Goal: Complete application form: Complete application form

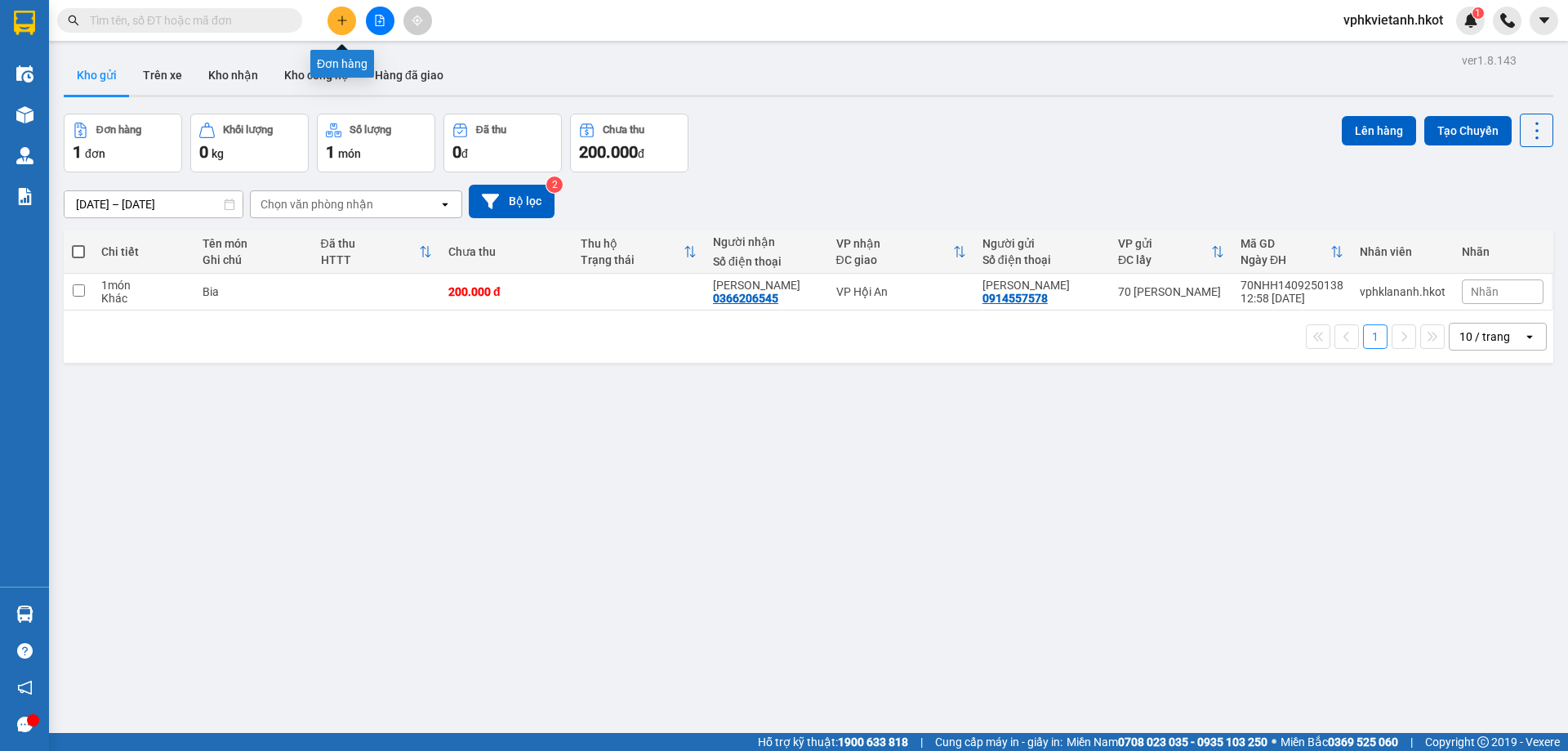
click at [338, 16] on icon "plus" at bounding box center [342, 20] width 12 height 12
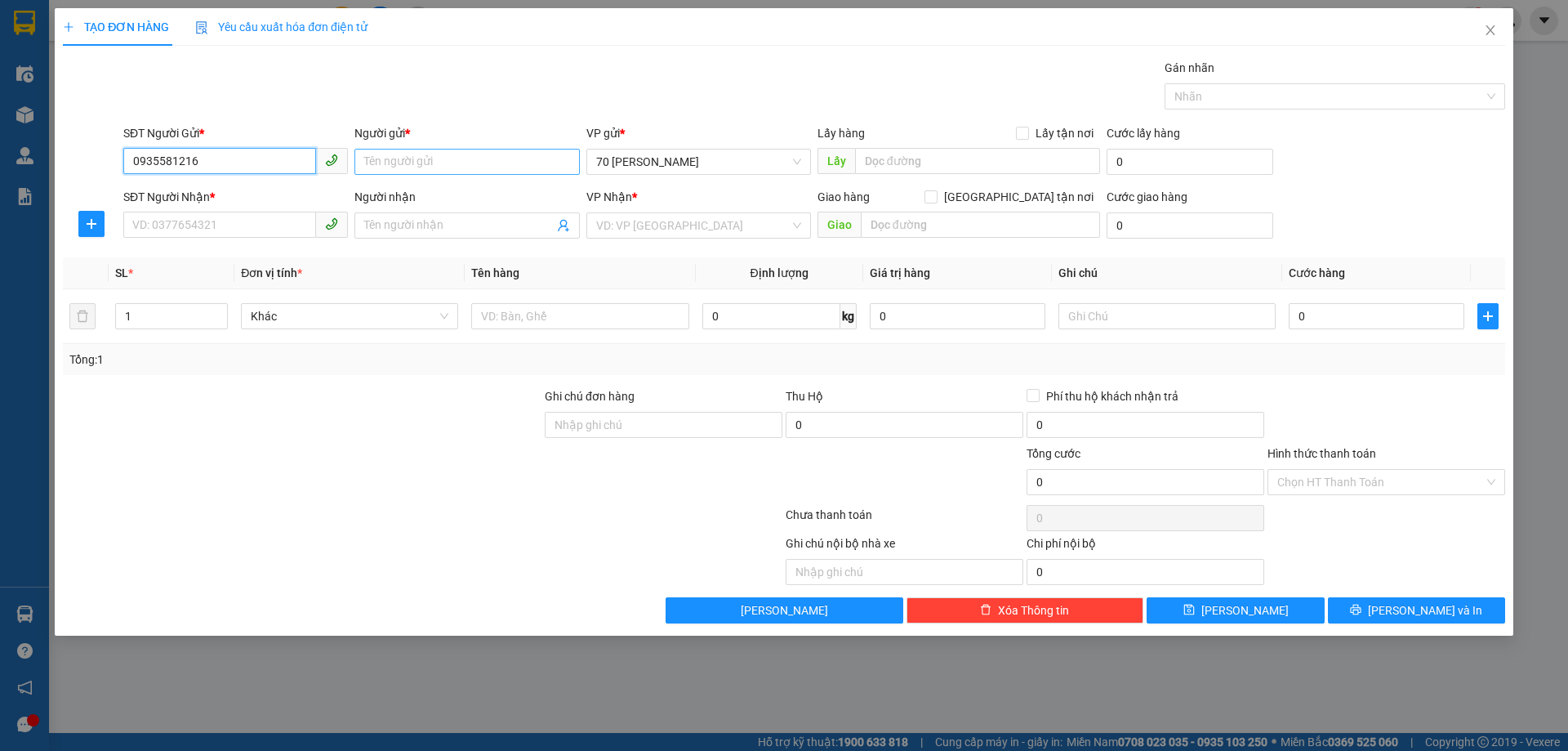
type input "0935581216"
click at [387, 163] on input "Người gửi *" at bounding box center [467, 161] width 224 height 26
type input "[PERSON_NAME]"
click at [248, 471] on div at bounding box center [302, 472] width 482 height 57
drag, startPoint x: 197, startPoint y: 148, endPoint x: 79, endPoint y: 147, distance: 118.0
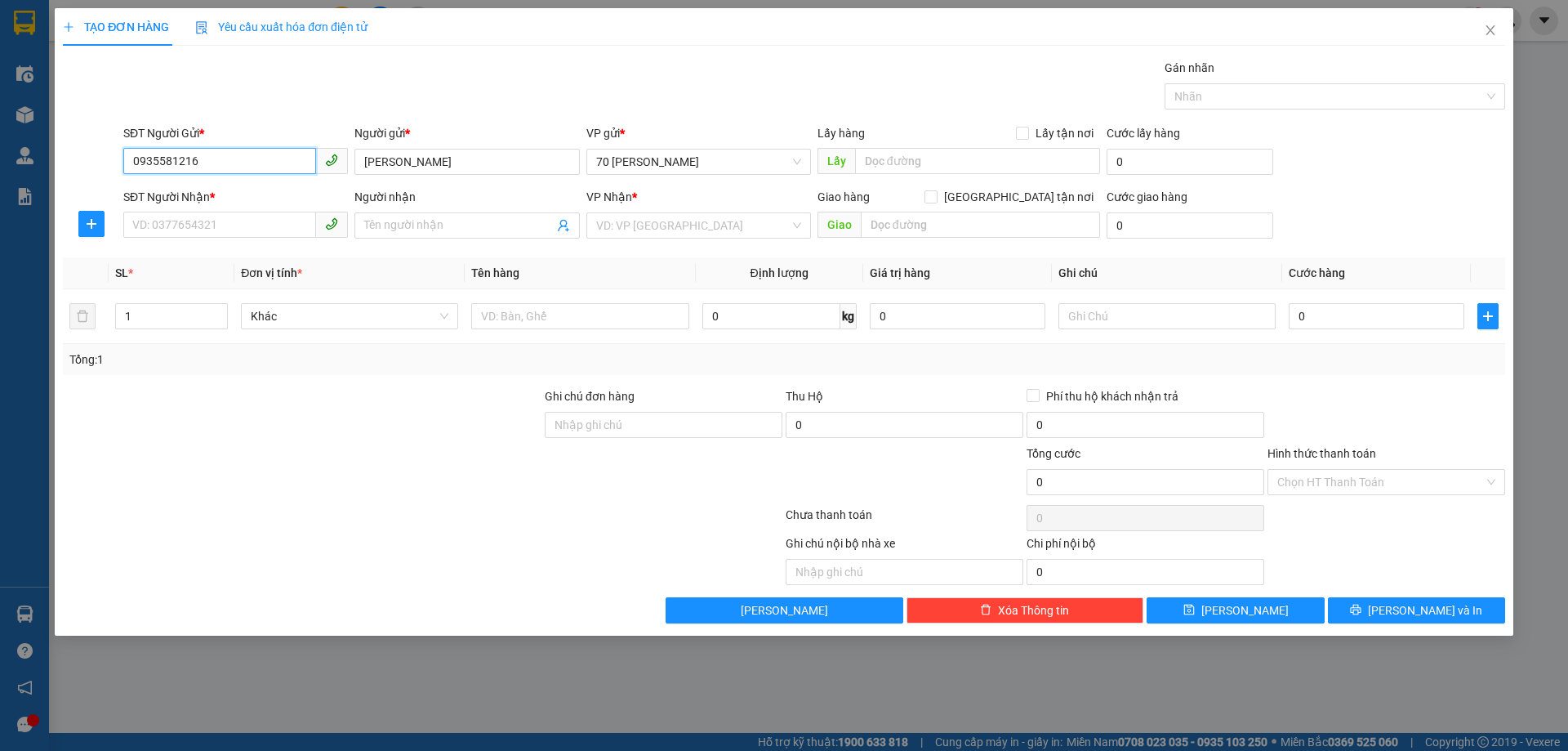
click at [79, 147] on div "SĐT Người Gửi * 0935581216 0935581216 Người gửi * [PERSON_NAME] VP gửi * 70 [PE…" at bounding box center [784, 152] width 1446 height 57
click at [191, 223] on input "SĐT Người Nhận *" at bounding box center [219, 224] width 193 height 26
paste input "0935581216"
type input "0935581216"
click at [439, 219] on input "Người nhận" at bounding box center [459, 225] width 189 height 18
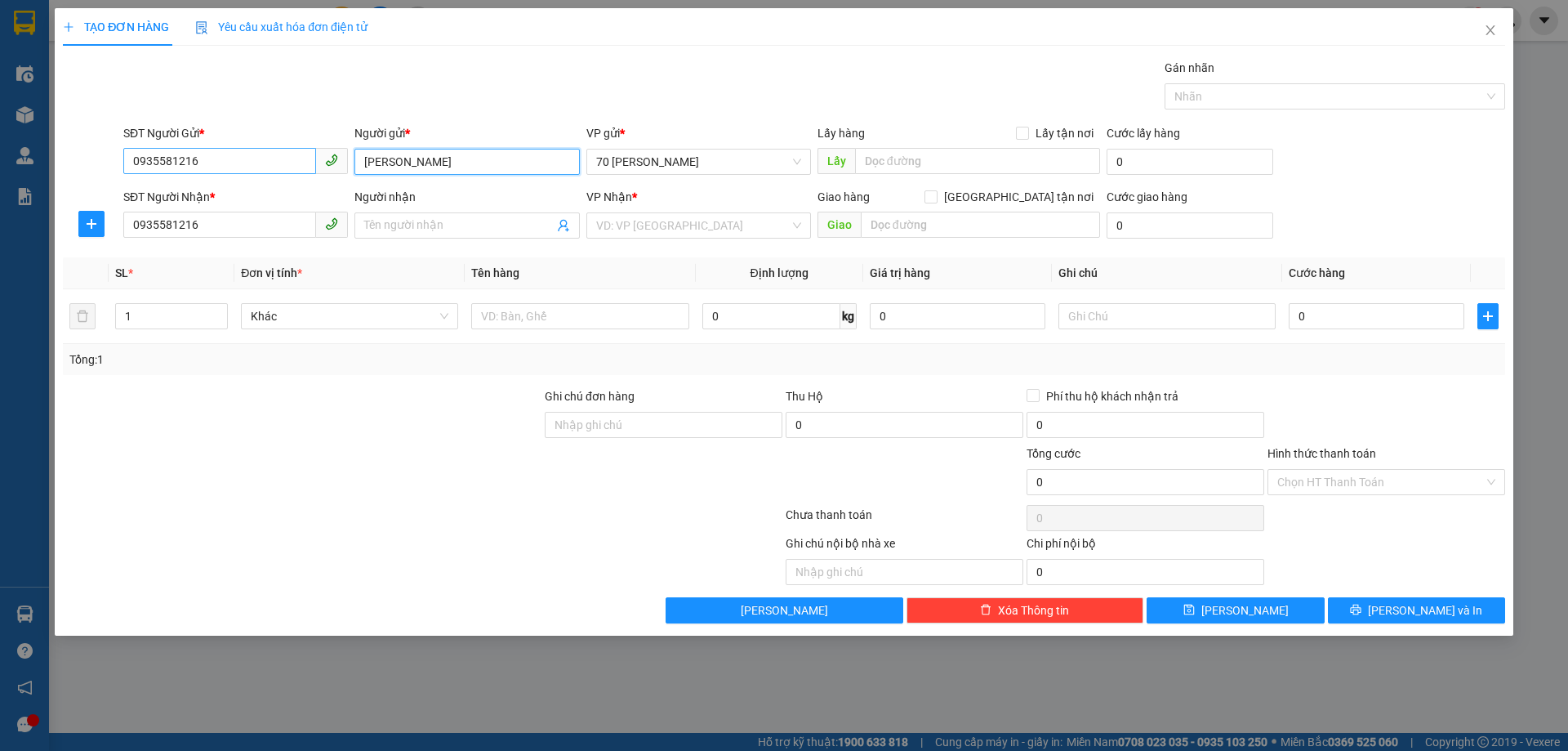
drag, startPoint x: 424, startPoint y: 166, endPoint x: 261, endPoint y: 167, distance: 163.0
click at [261, 167] on div "SĐT Người Gửi * 0935581216 Người gửi * [PERSON_NAME] VP gửi * 70 [PERSON_NAME] …" at bounding box center [814, 152] width 1389 height 57
click at [407, 231] on input "Người nhận" at bounding box center [459, 225] width 189 height 18
paste input "[PERSON_NAME]"
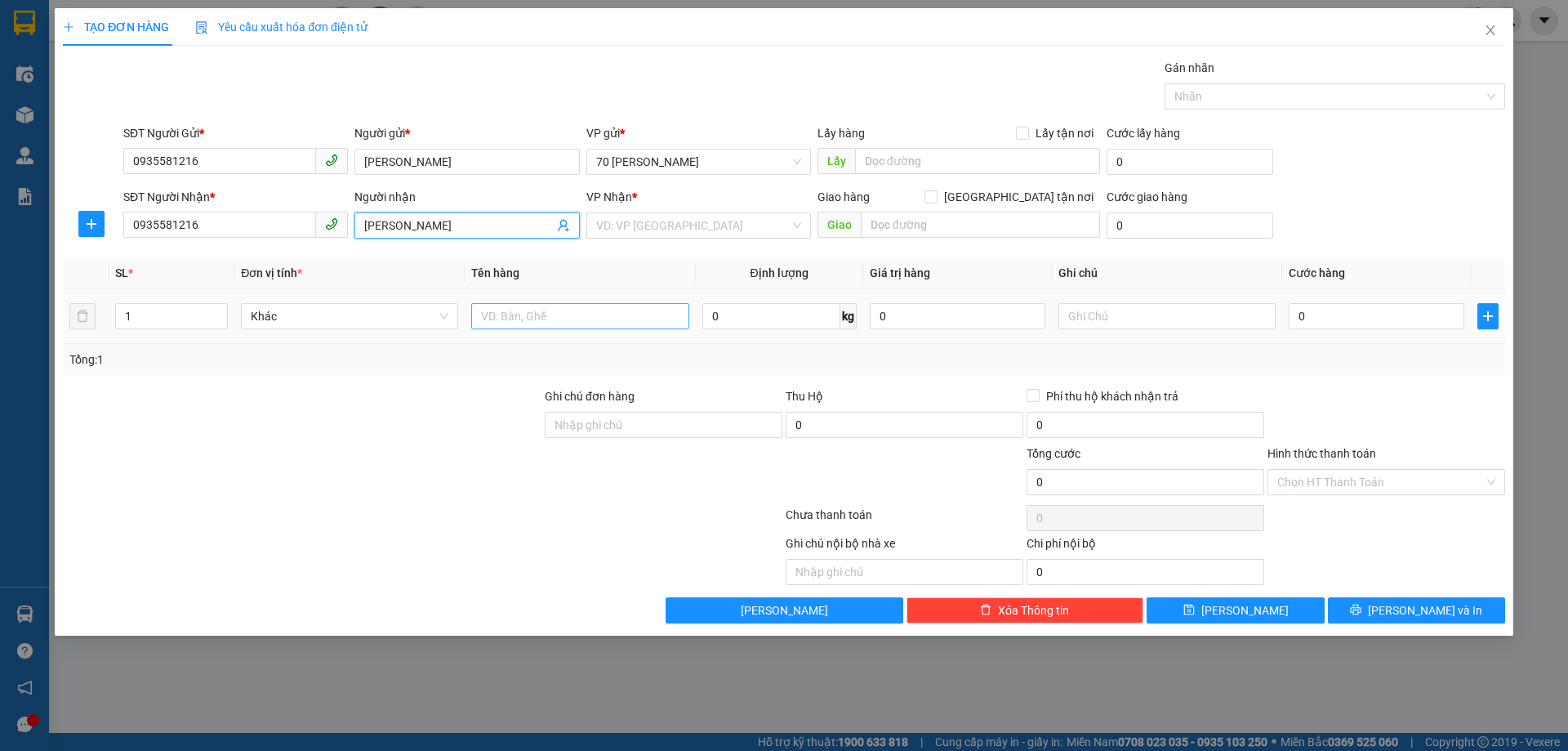
type input "[PERSON_NAME]"
click at [525, 325] on input "text" at bounding box center [580, 316] width 217 height 26
type input "xe máy"
click at [1297, 314] on input "0" at bounding box center [1376, 316] width 176 height 26
type input "6"
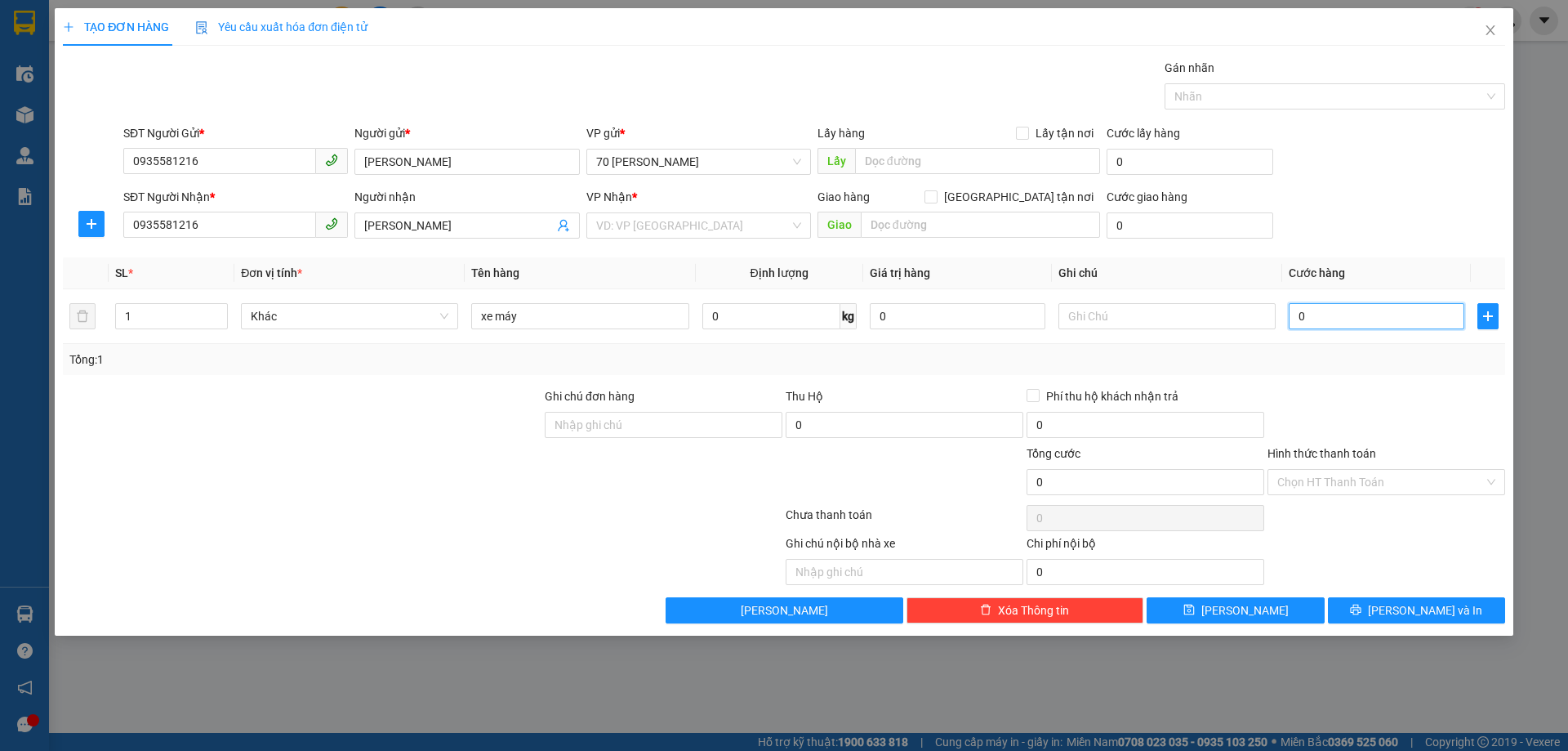
type input "6"
type input "60"
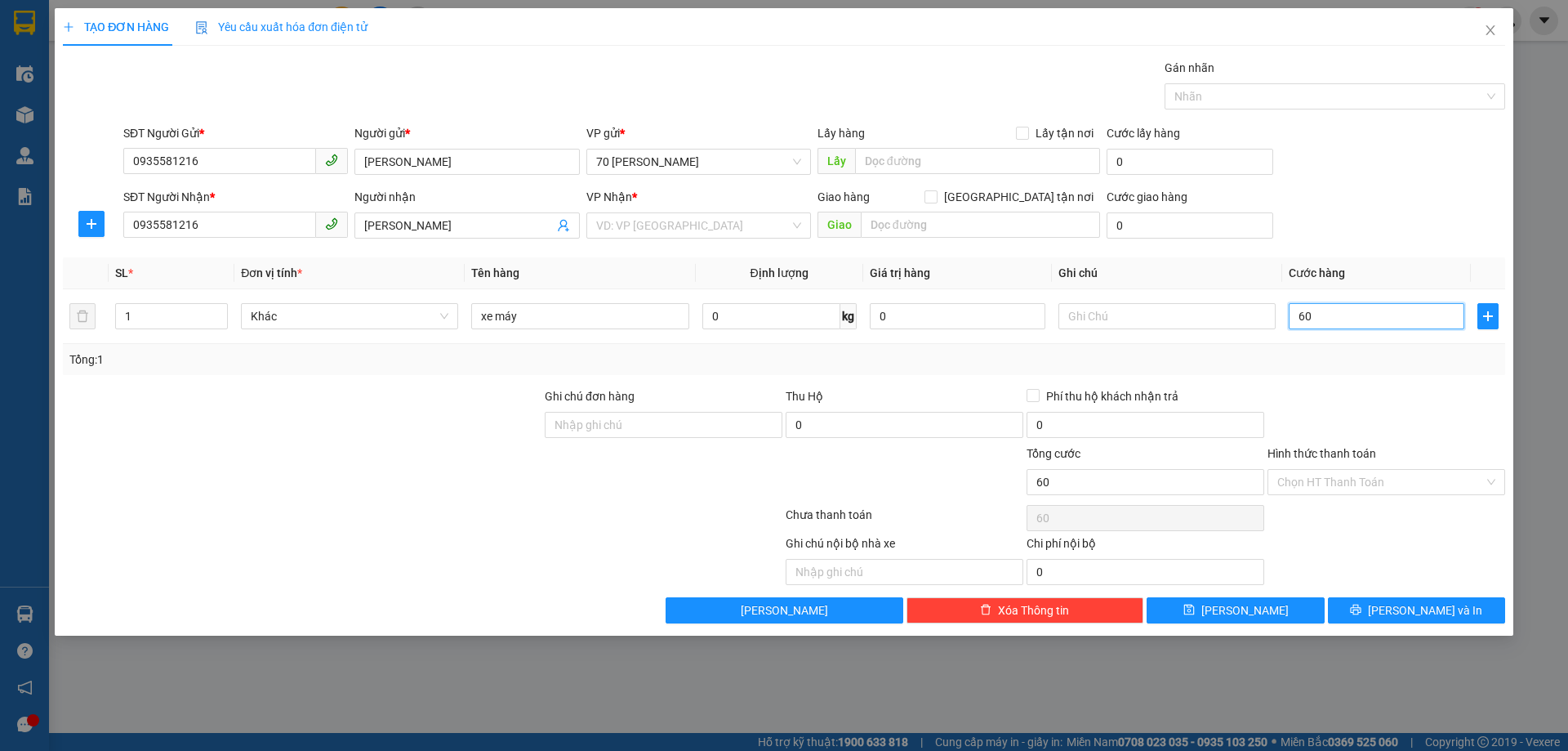
type input "600"
type input "6.000"
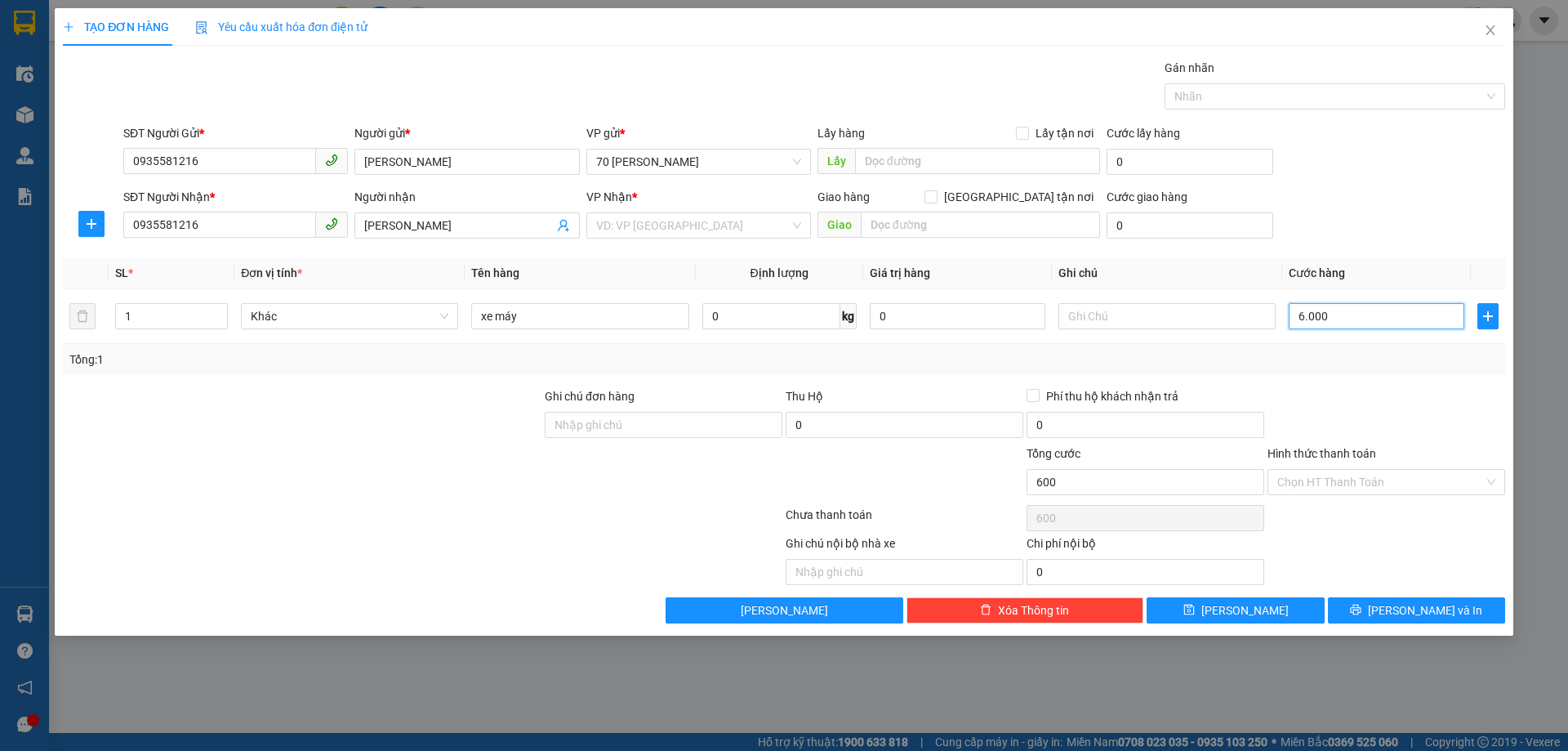
type input "6.000"
type input "60.000"
type input "600.000"
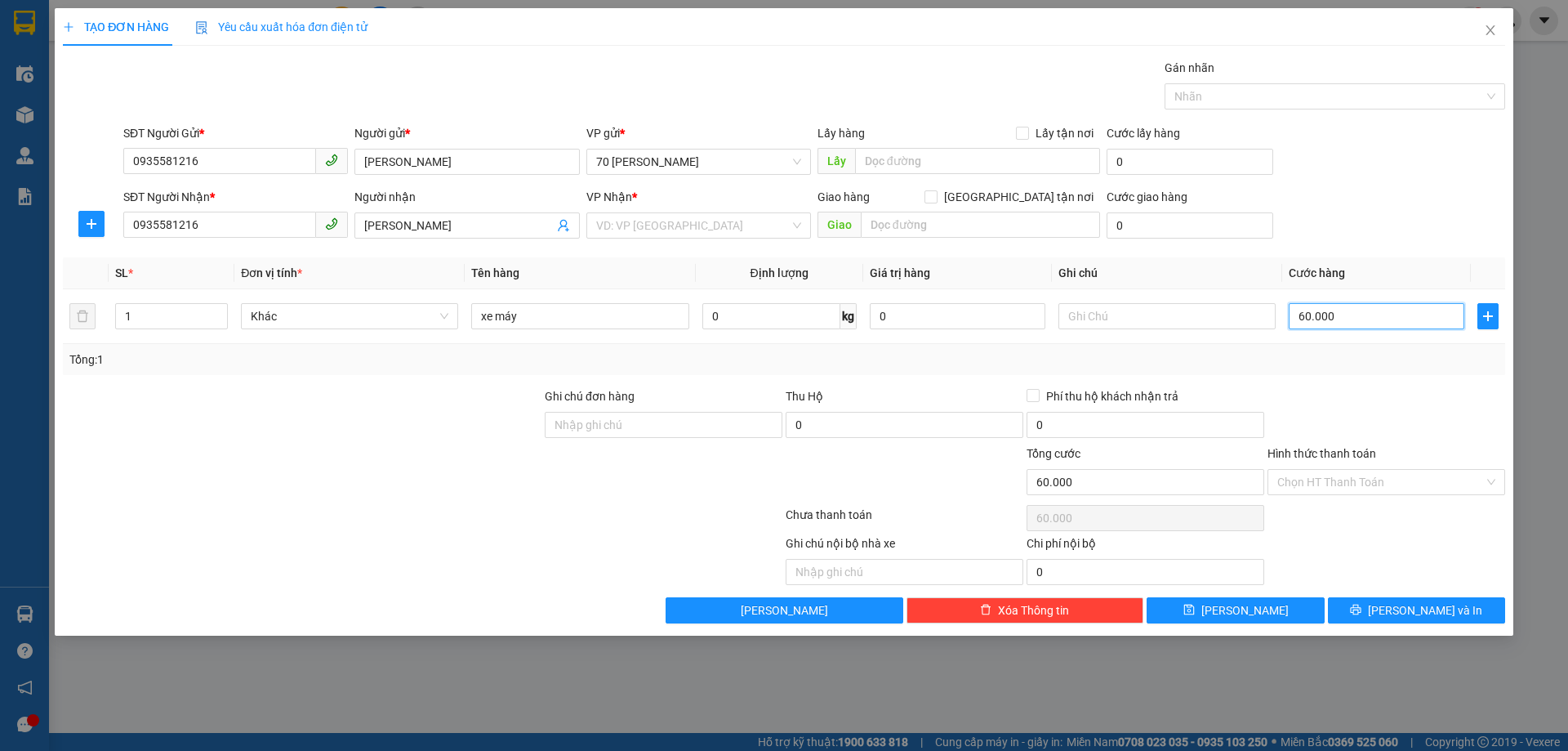
type input "600.000"
click at [1408, 611] on span "[PERSON_NAME] và In" at bounding box center [1425, 610] width 114 height 18
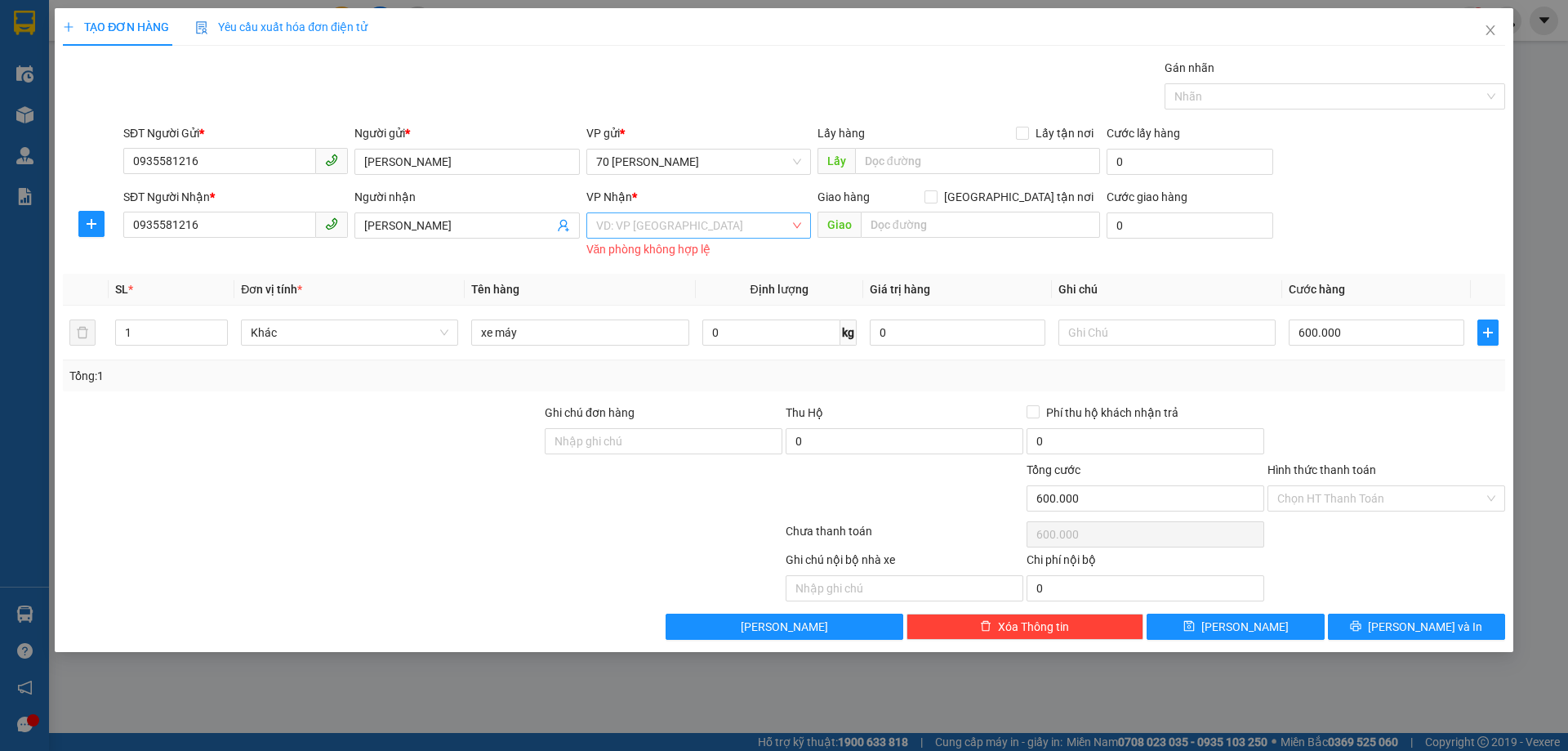
click at [647, 232] on input "search" at bounding box center [693, 225] width 194 height 24
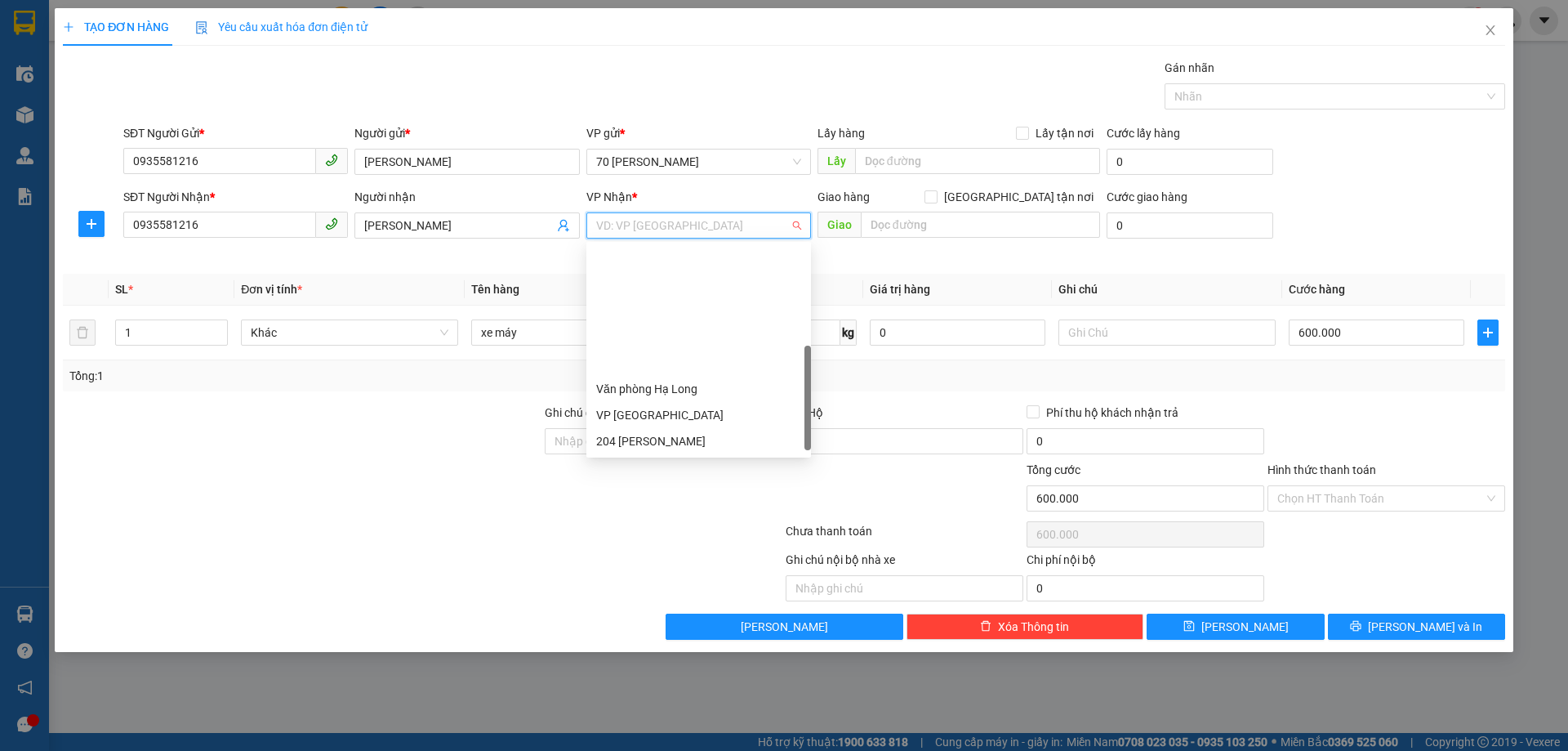
scroll to position [150, 0]
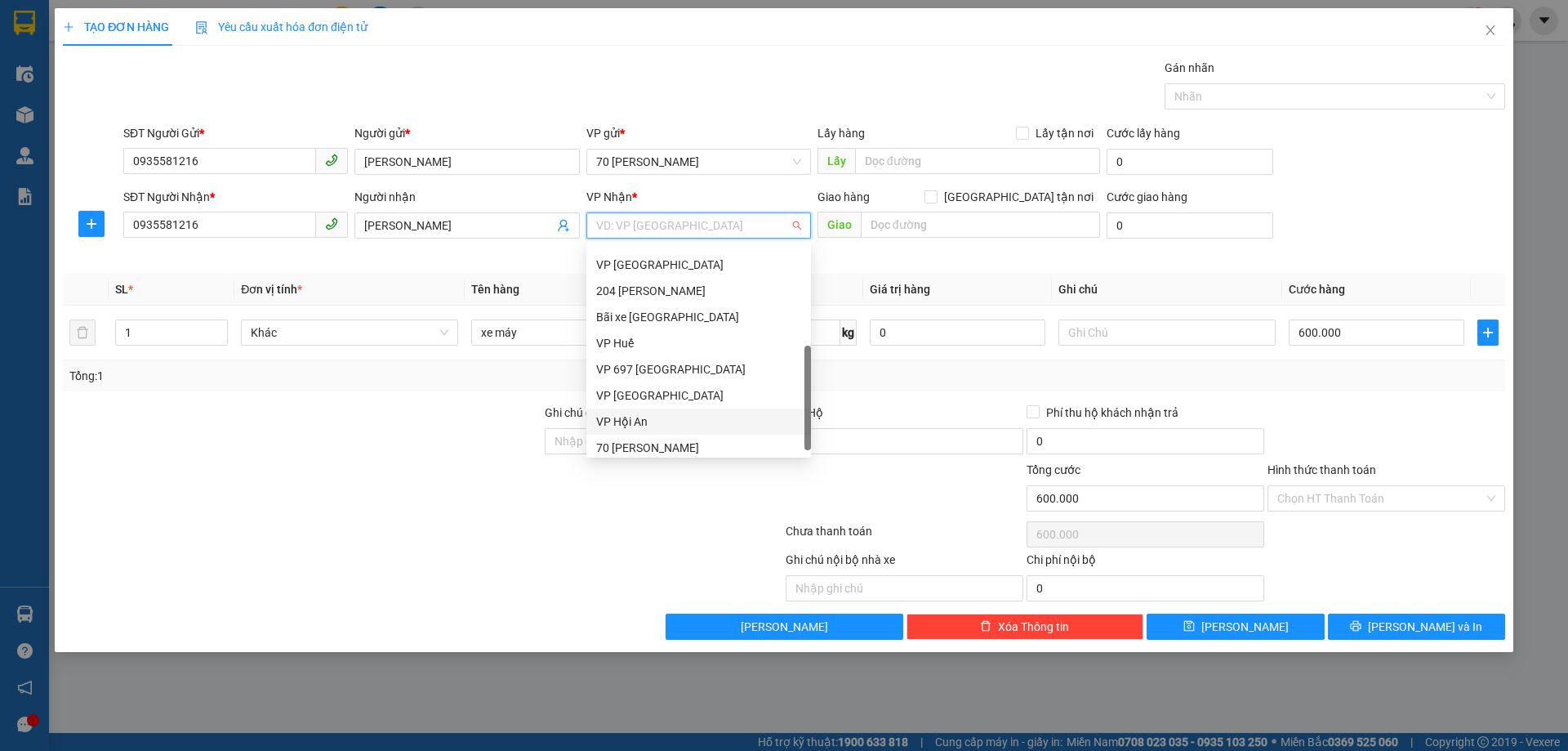
click at [642, 414] on div "VP Hội An" at bounding box center [698, 422] width 205 height 18
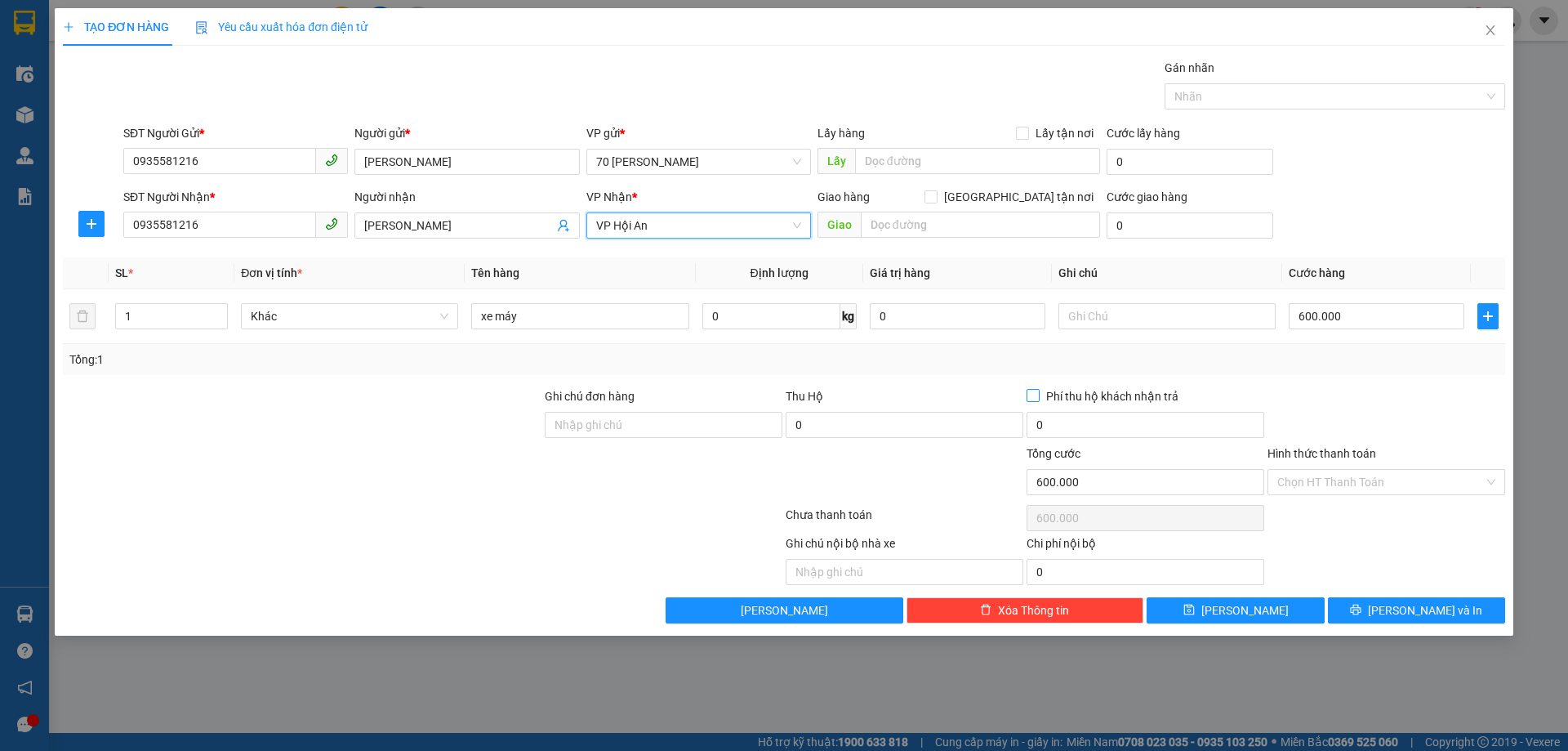
click at [1033, 396] on input "Phí thu hộ khách nhận trả" at bounding box center [1032, 395] width 12 height 12
checkbox input "true"
click at [1362, 610] on icon "printer" at bounding box center [1356, 610] width 11 height 11
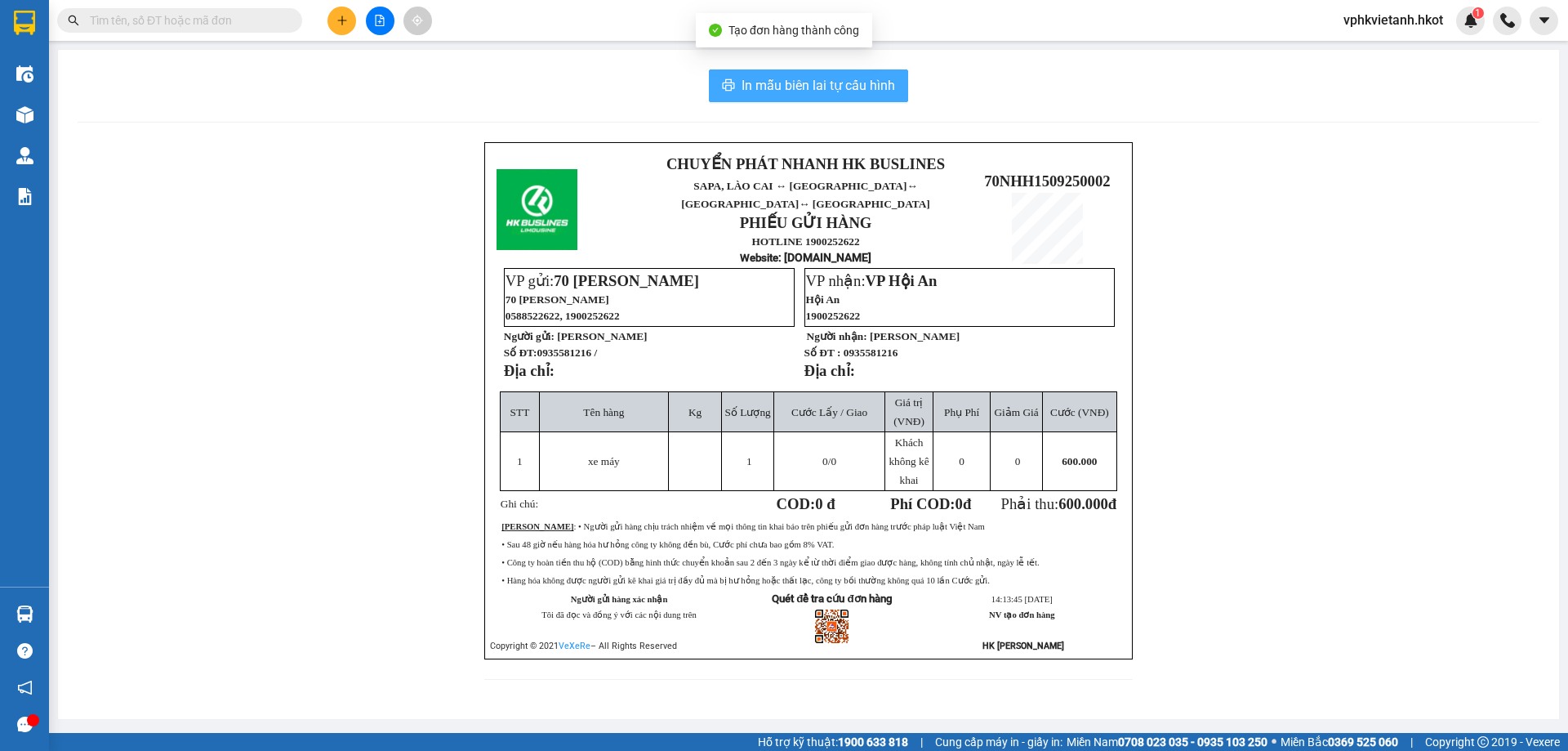
click at [818, 85] on span "In mẫu biên lai tự cấu hình" at bounding box center [819, 85] width 154 height 21
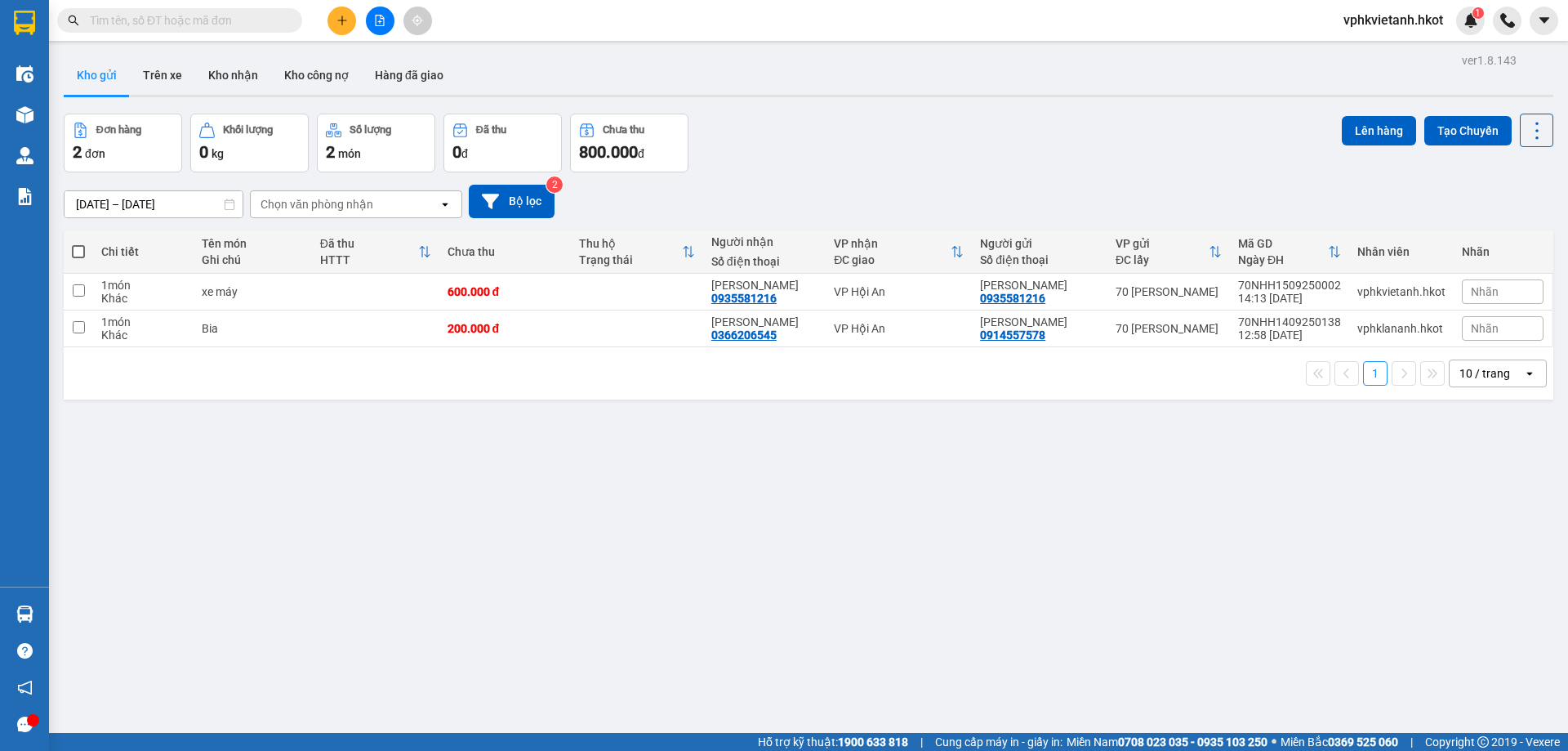
click at [160, 19] on input "text" at bounding box center [185, 21] width 193 height 18
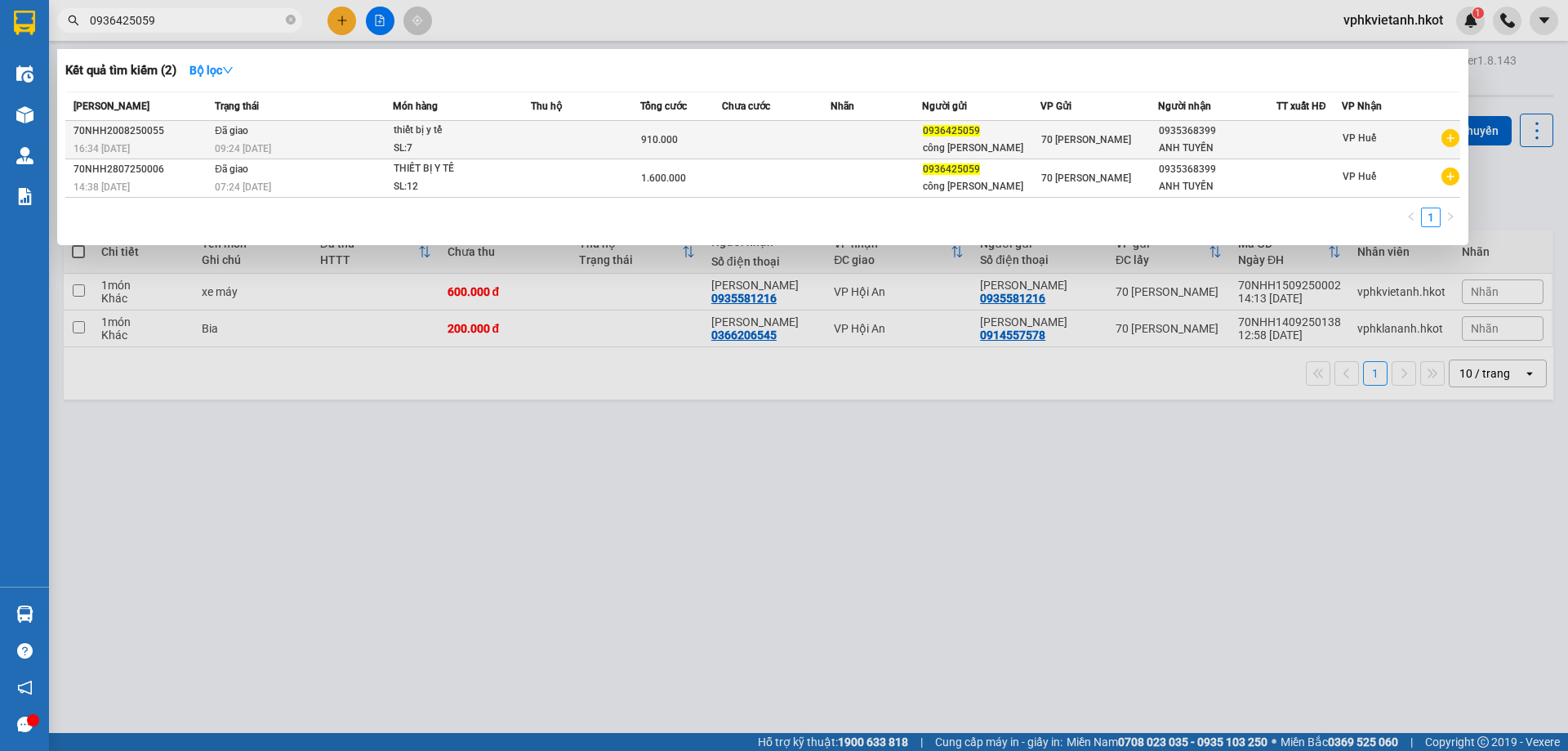
type input "0936425059"
click at [558, 129] on td at bounding box center [585, 140] width 109 height 38
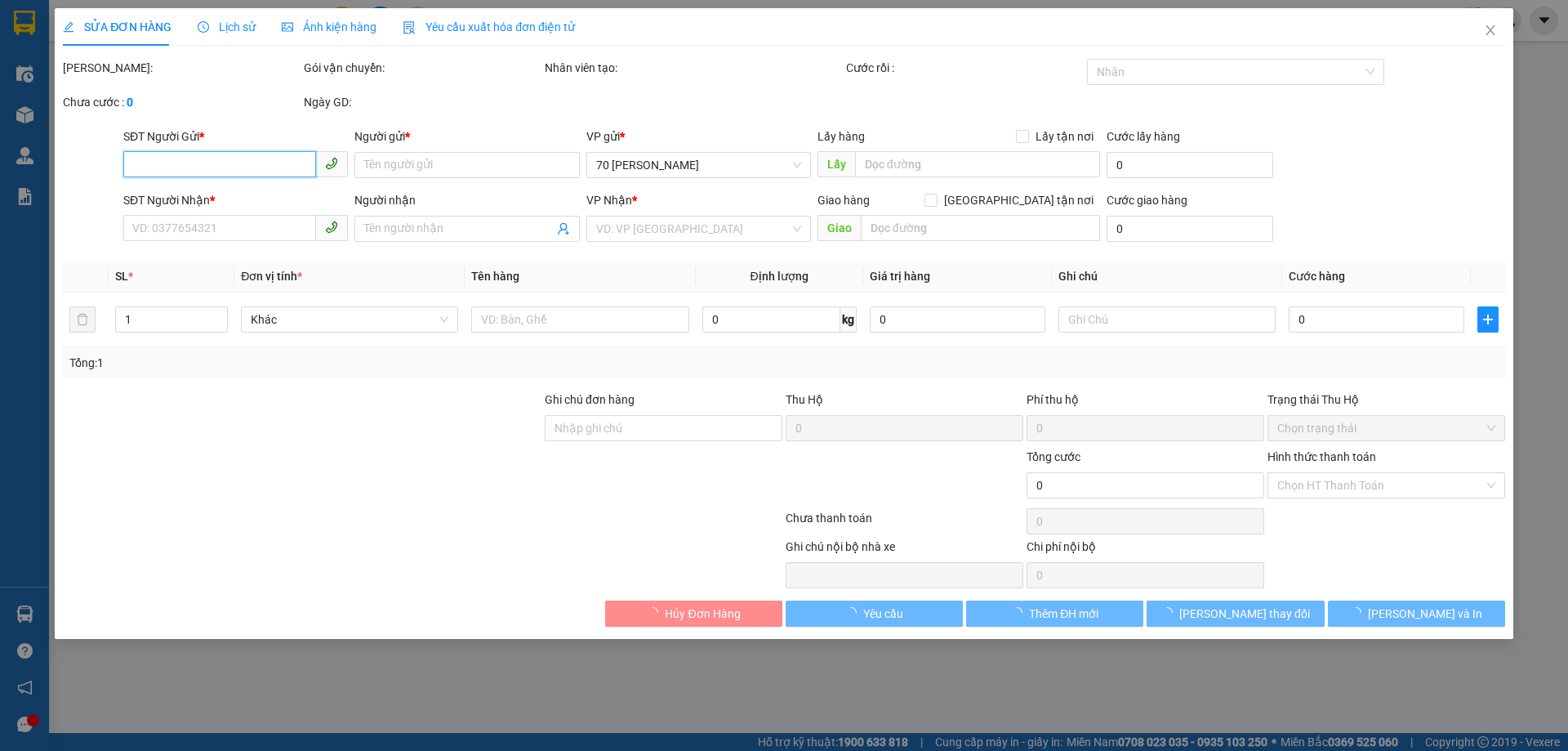
type input "0936425059"
type input "công [PERSON_NAME]"
type input "0935368399"
type input "ANH TUYẾN"
type input "Sang đã ck cho cty ngày 21/8"
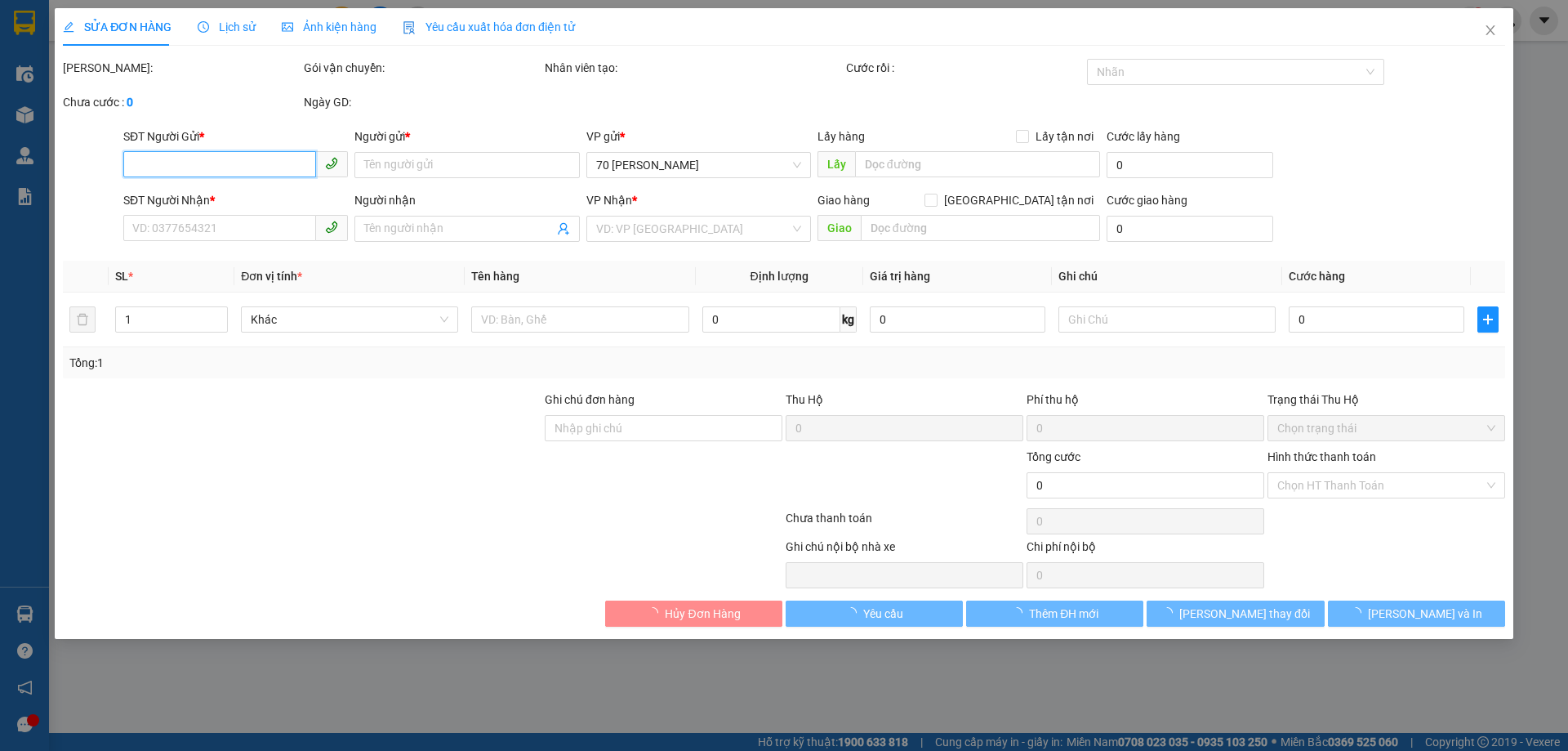
type input "910.000"
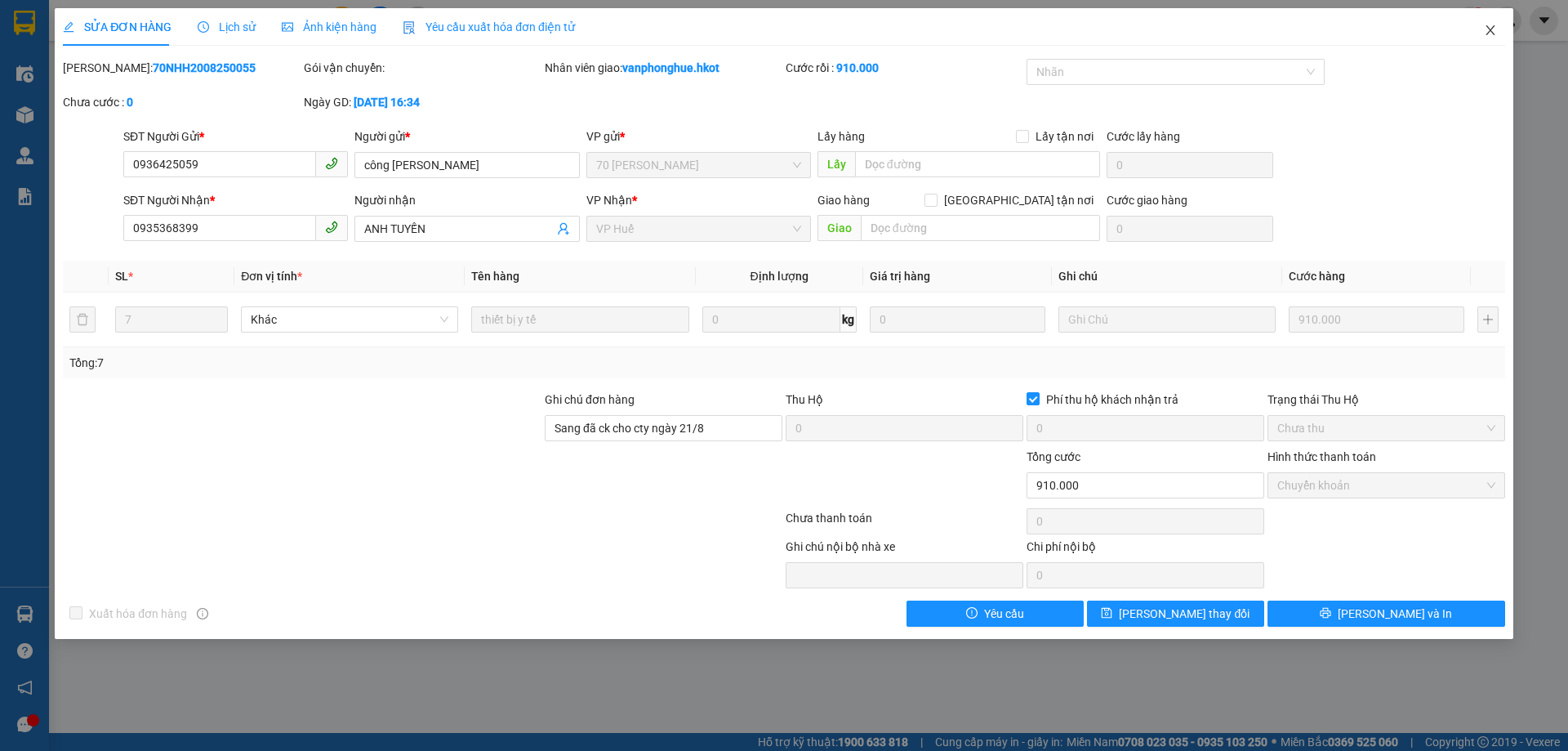
click at [1488, 35] on icon "close" at bounding box center [1490, 30] width 13 height 13
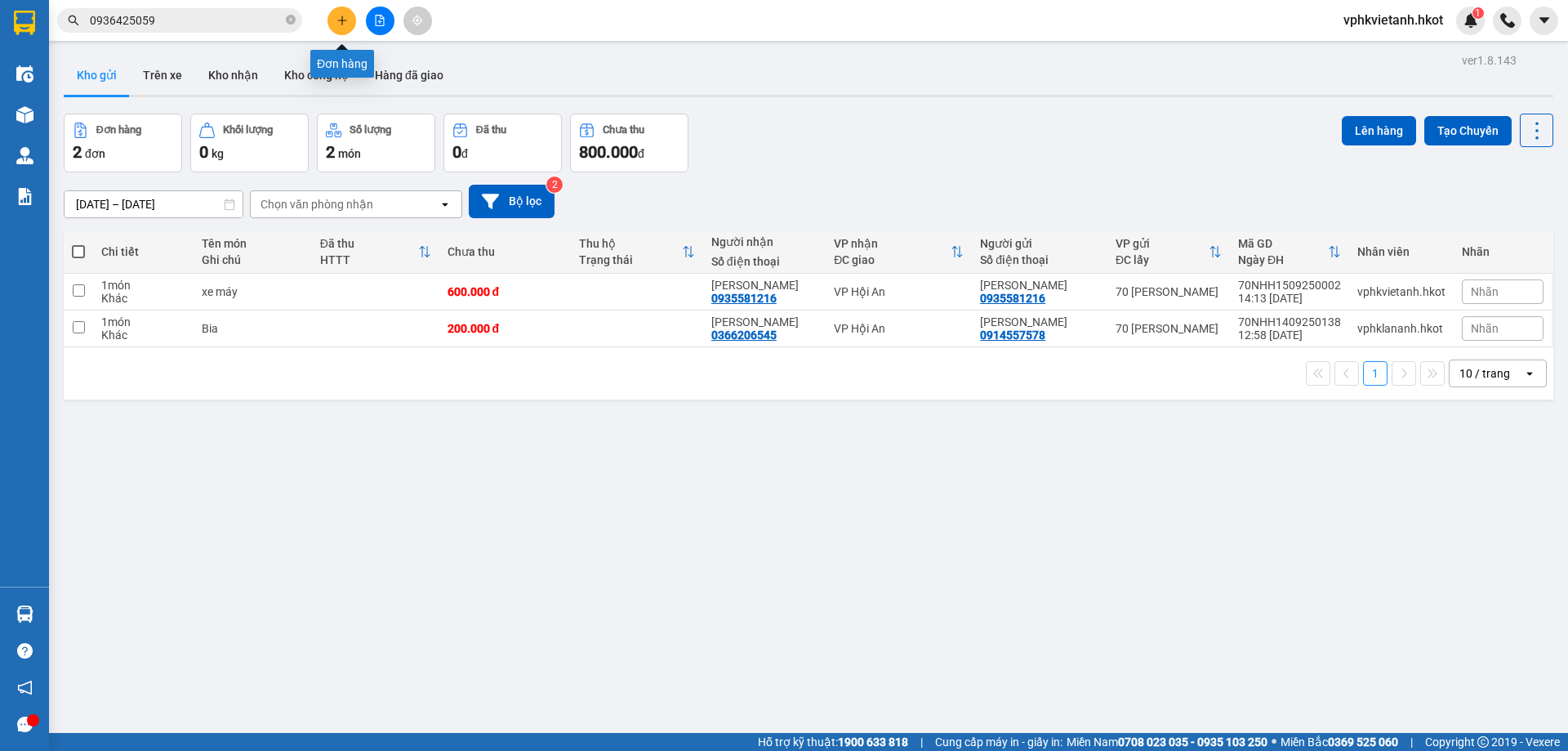
click at [340, 16] on icon "plus" at bounding box center [342, 20] width 12 height 12
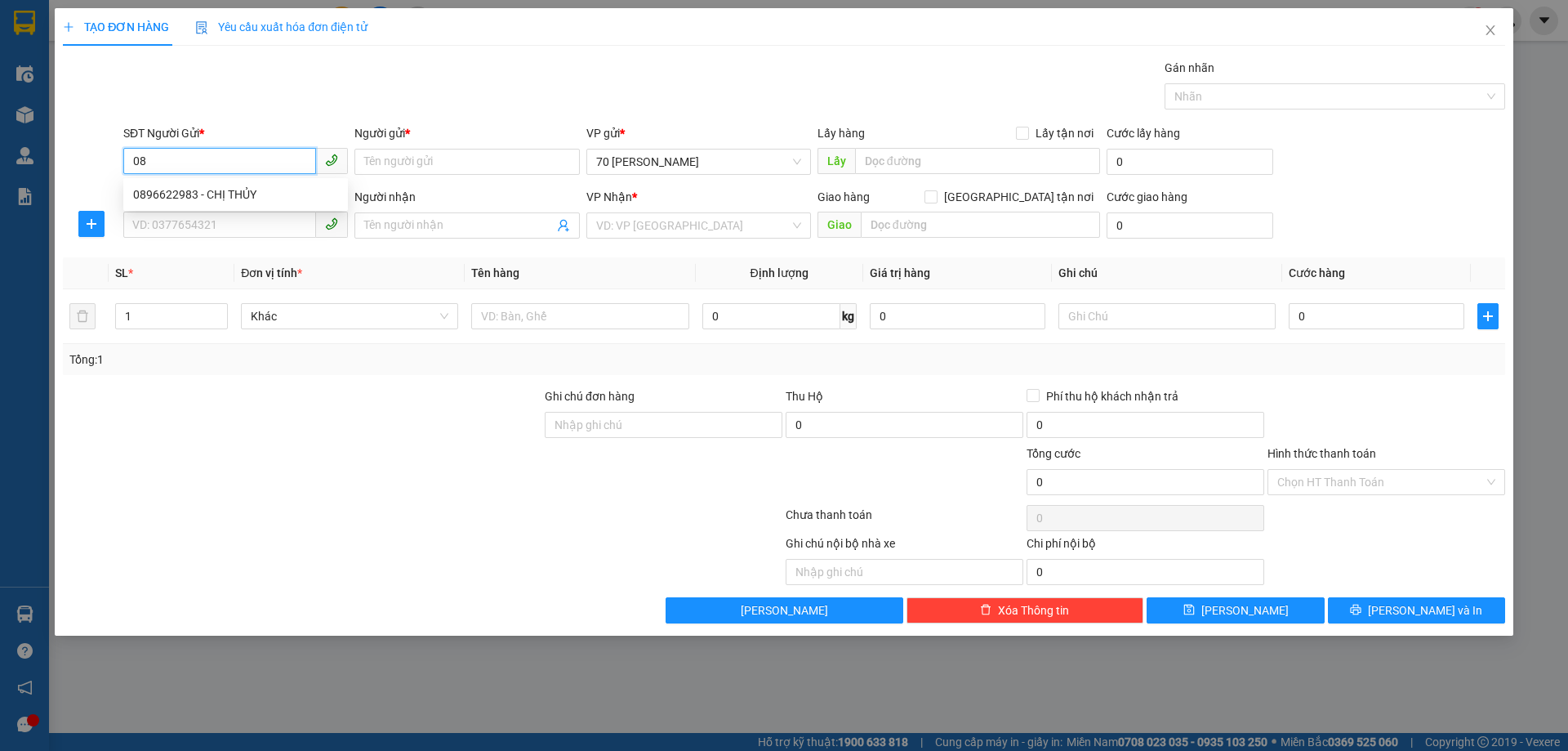
type input "0"
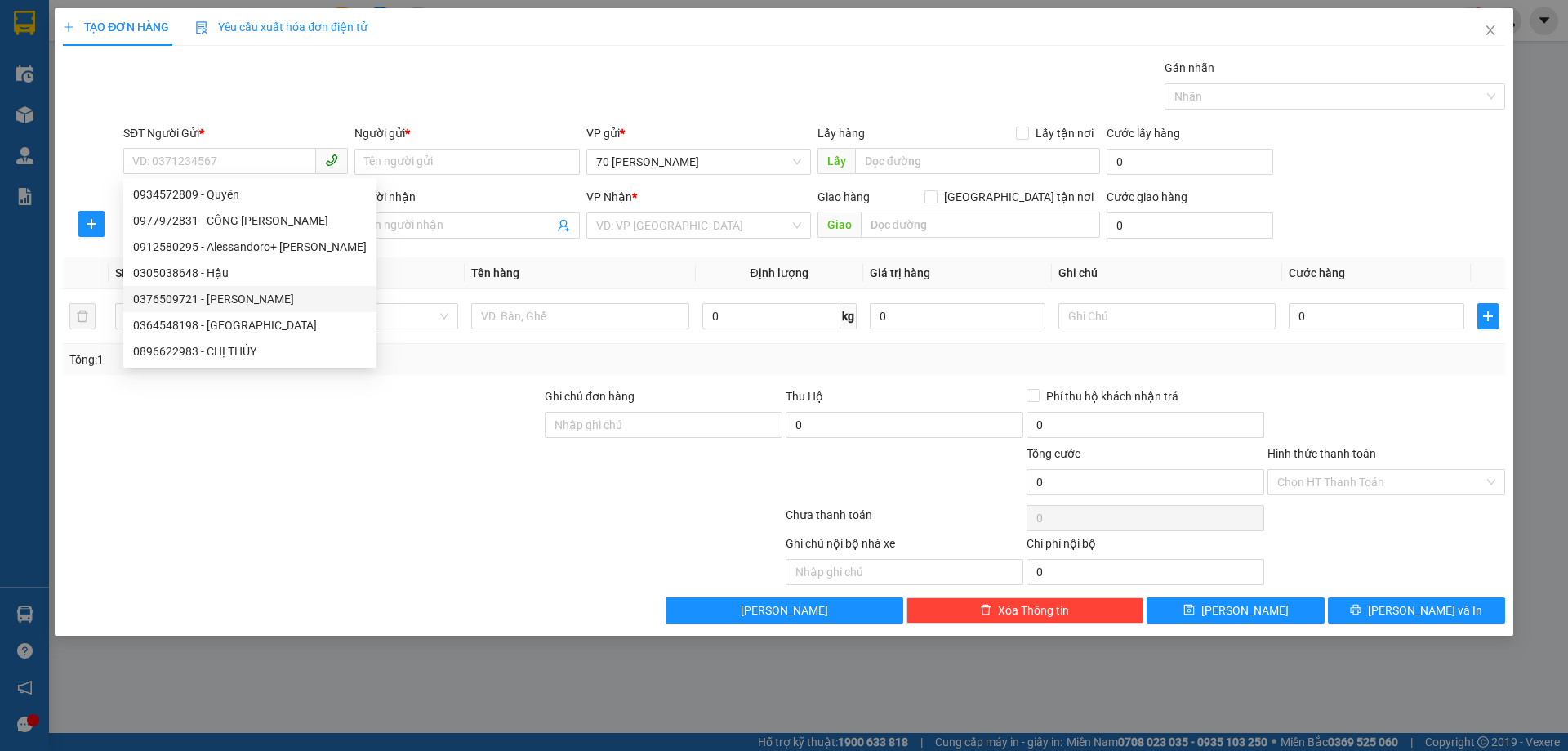
click at [258, 466] on div "Transit Pickup Surcharge Ids Transit Deliver Surcharge Ids Transit Deliver Surc…" at bounding box center [784, 341] width 1442 height 565
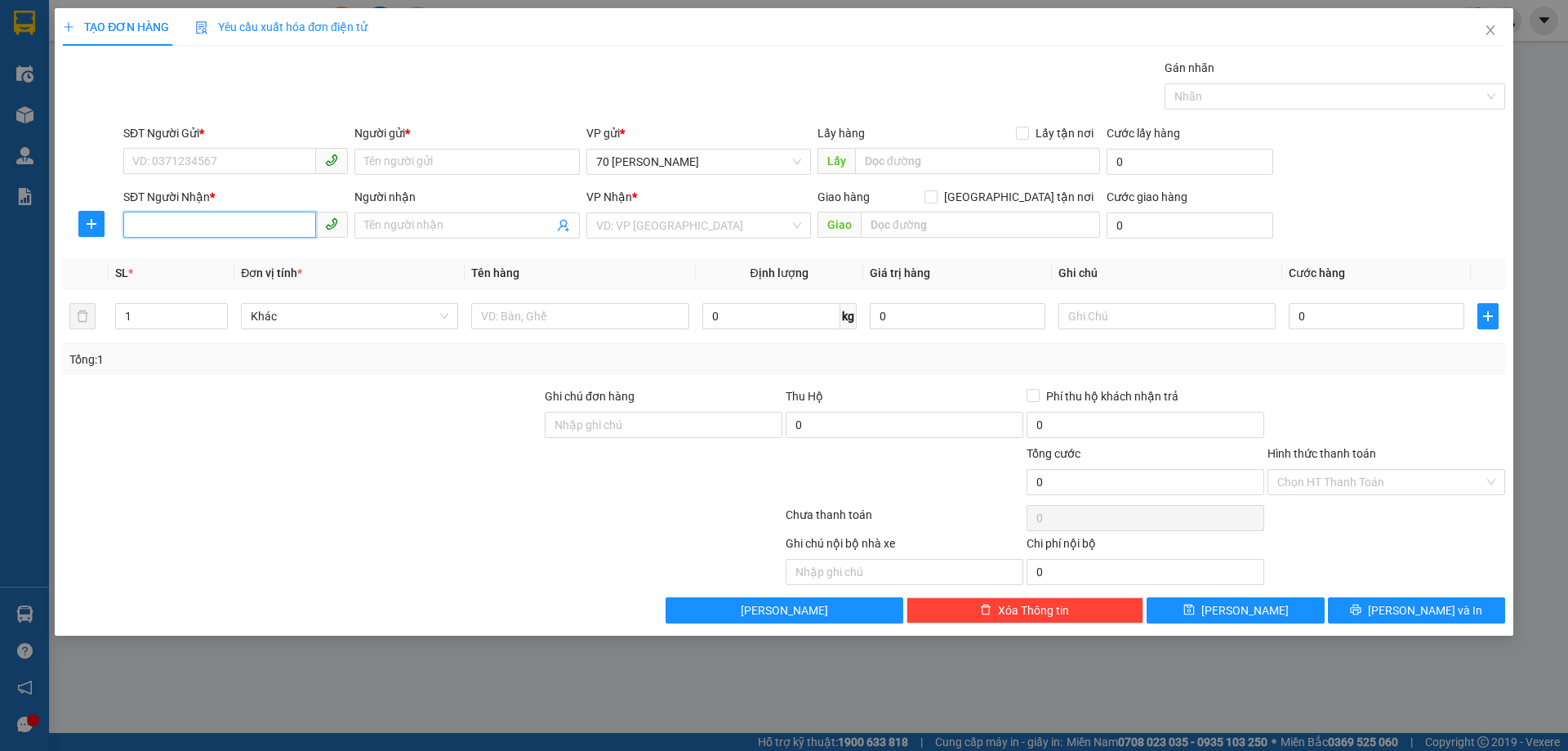
drag, startPoint x: 134, startPoint y: 219, endPoint x: 279, endPoint y: 251, distance: 148.5
click at [135, 219] on input "SĐT Người Nhận *" at bounding box center [219, 224] width 193 height 26
type input "0935368399"
click at [252, 252] on div "0935368399 - ANH TUYẾN" at bounding box center [235, 258] width 205 height 18
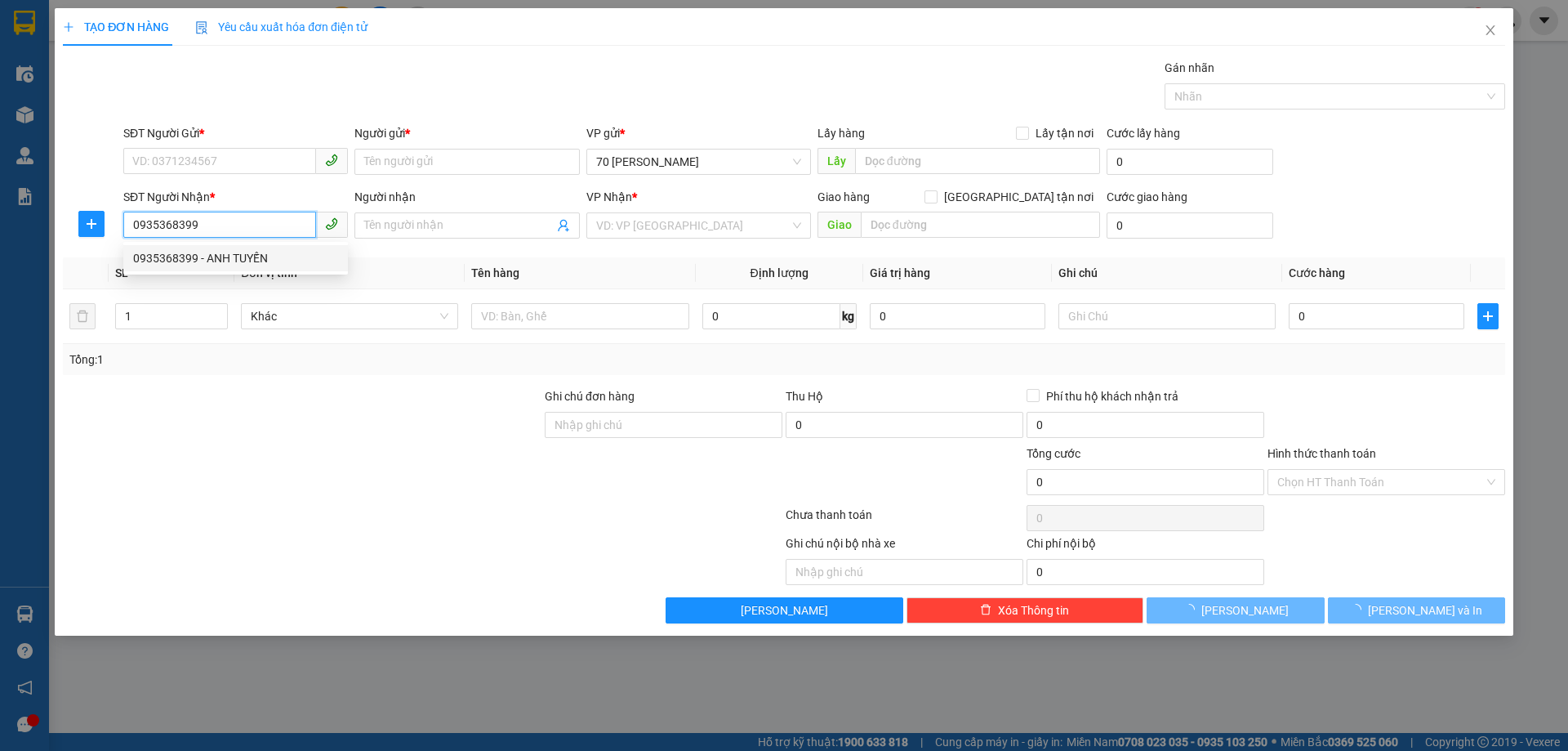
type input "ANH TUYẾN"
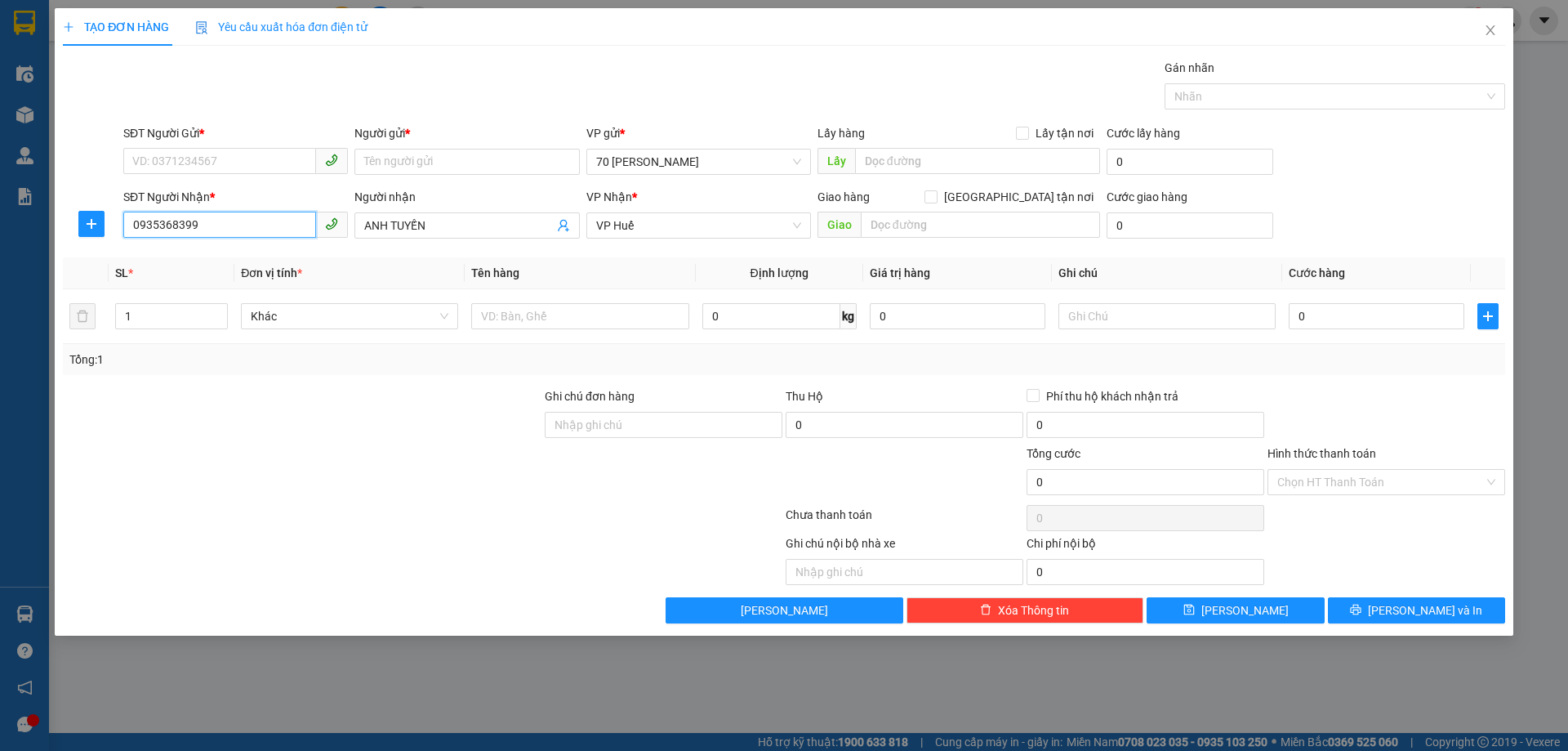
type input "0935368399"
click at [174, 147] on div "SĐT Người Gửi *" at bounding box center [235, 136] width 224 height 24
click at [174, 153] on input "SĐT Người Gửi *" at bounding box center [219, 160] width 193 height 26
click at [200, 197] on div "0936425059 - công [PERSON_NAME]" at bounding box center [235, 195] width 205 height 18
type input "0936425059"
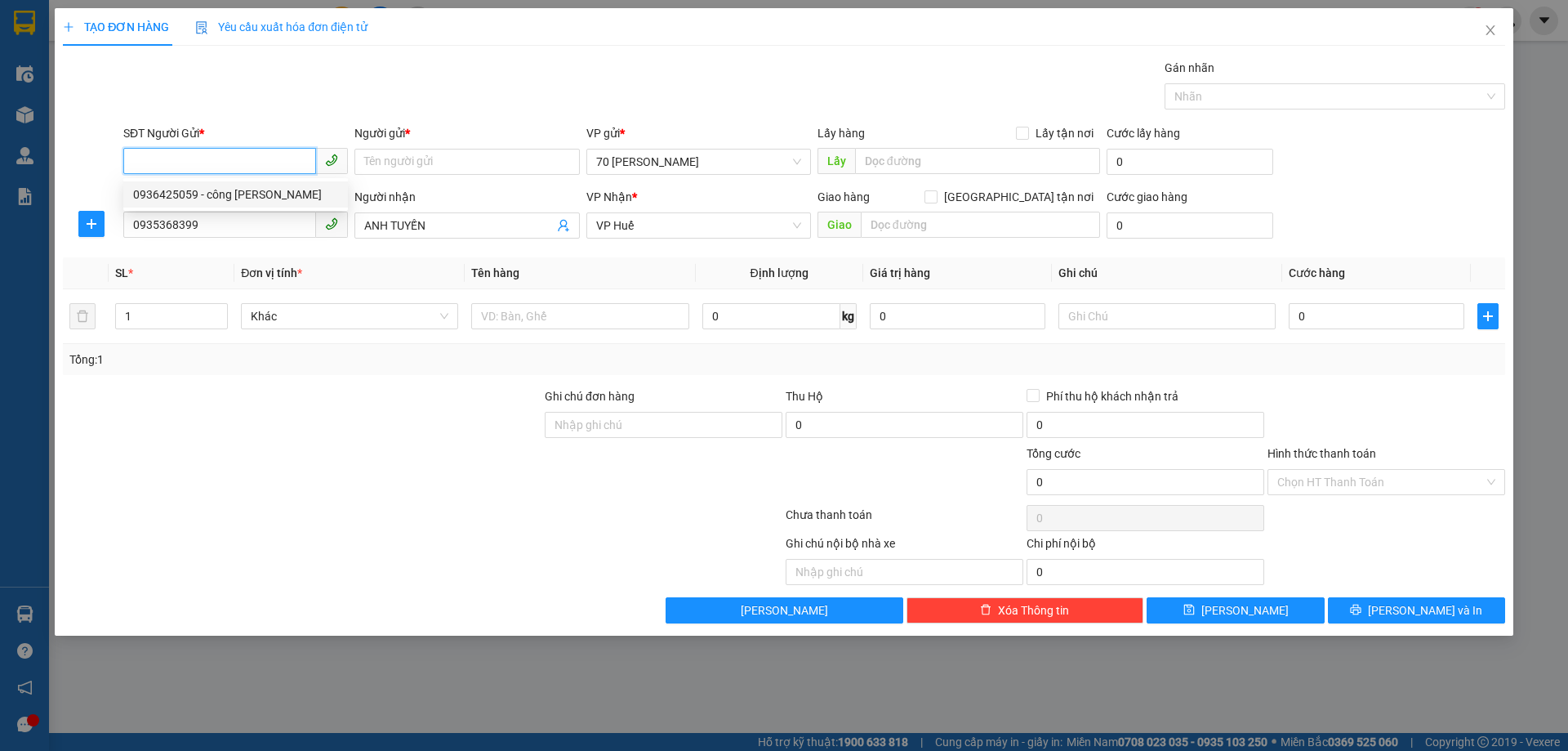
type input "công [PERSON_NAME]"
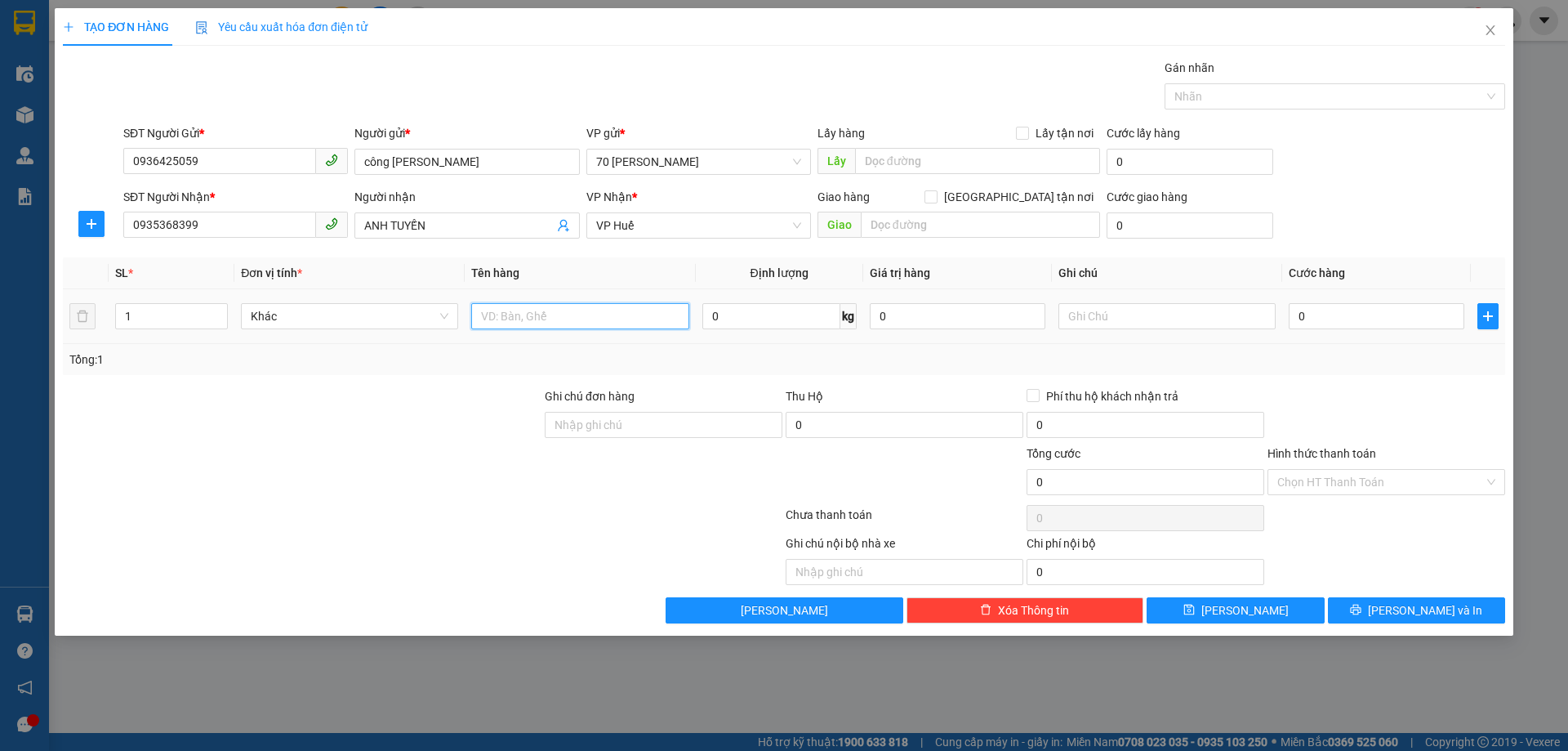
click at [554, 321] on input "text" at bounding box center [580, 316] width 217 height 26
type input "t"
type input "thiết bị y tế"
click at [198, 323] on input "1" at bounding box center [171, 316] width 111 height 24
type input "12"
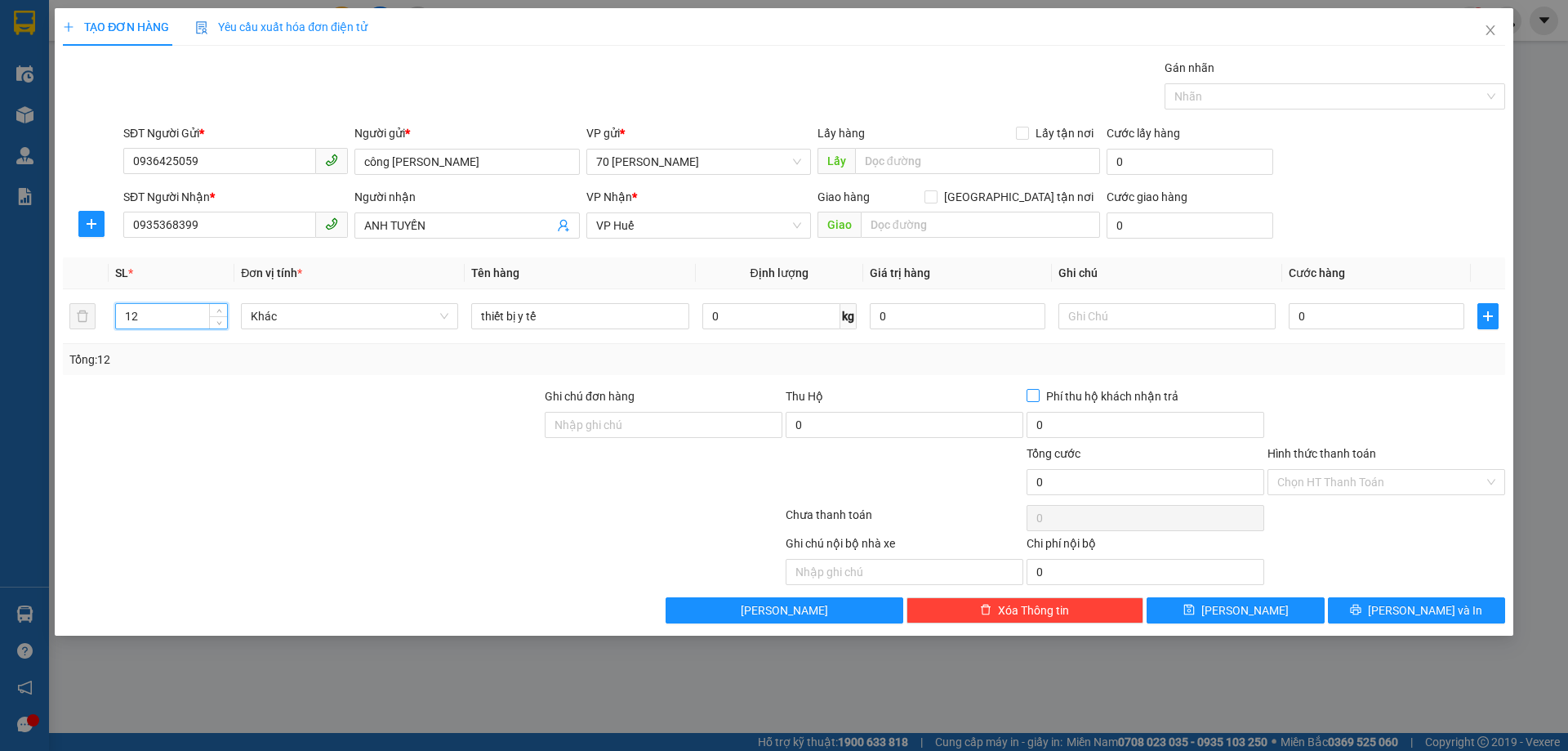
click at [1036, 394] on input "Phí thu hộ khách nhận trả" at bounding box center [1032, 395] width 12 height 12
checkbox input "true"
click at [1362, 605] on icon "printer" at bounding box center [1356, 610] width 11 height 11
click at [1337, 316] on input "0" at bounding box center [1376, 316] width 176 height 26
type input "1"
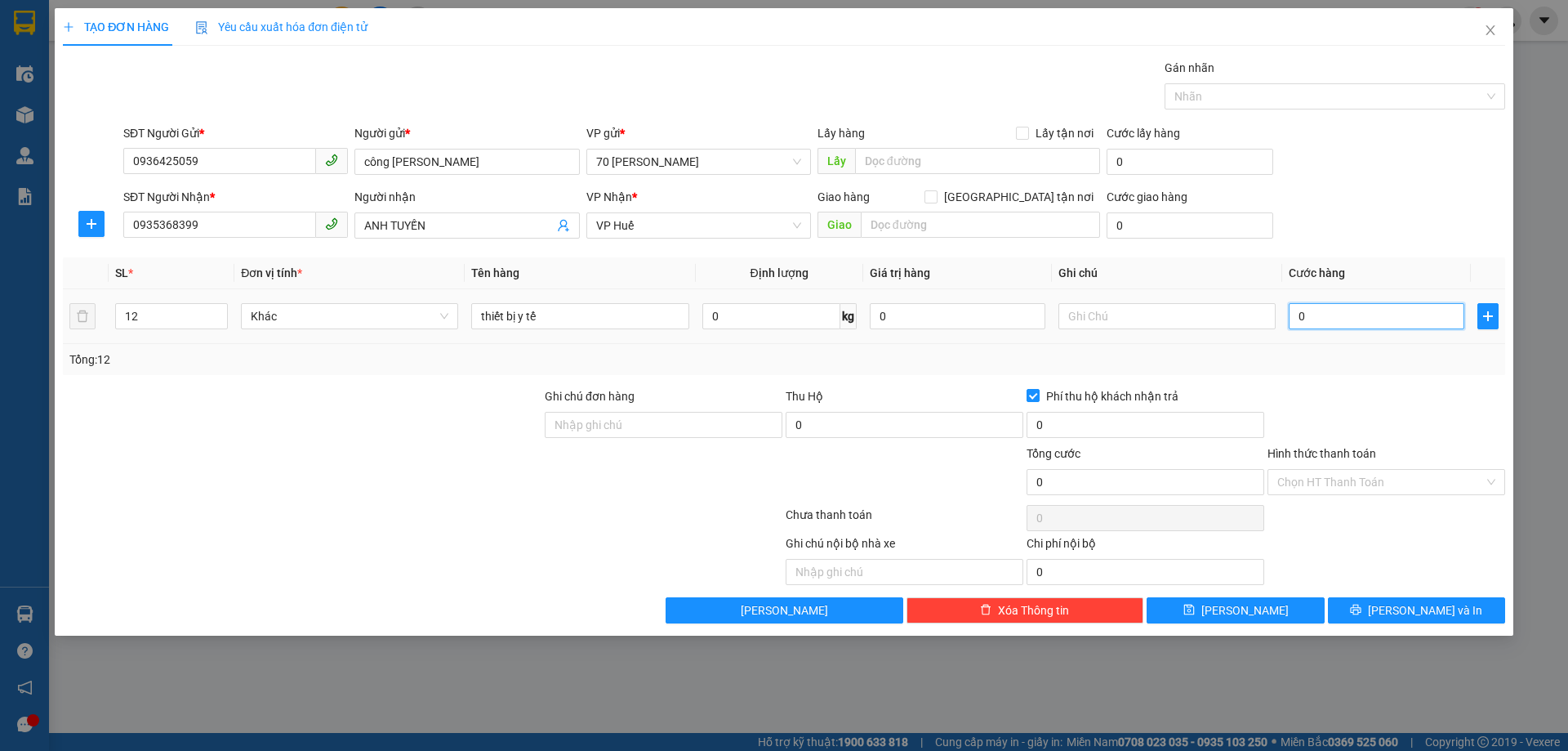
type input "1"
type input "15"
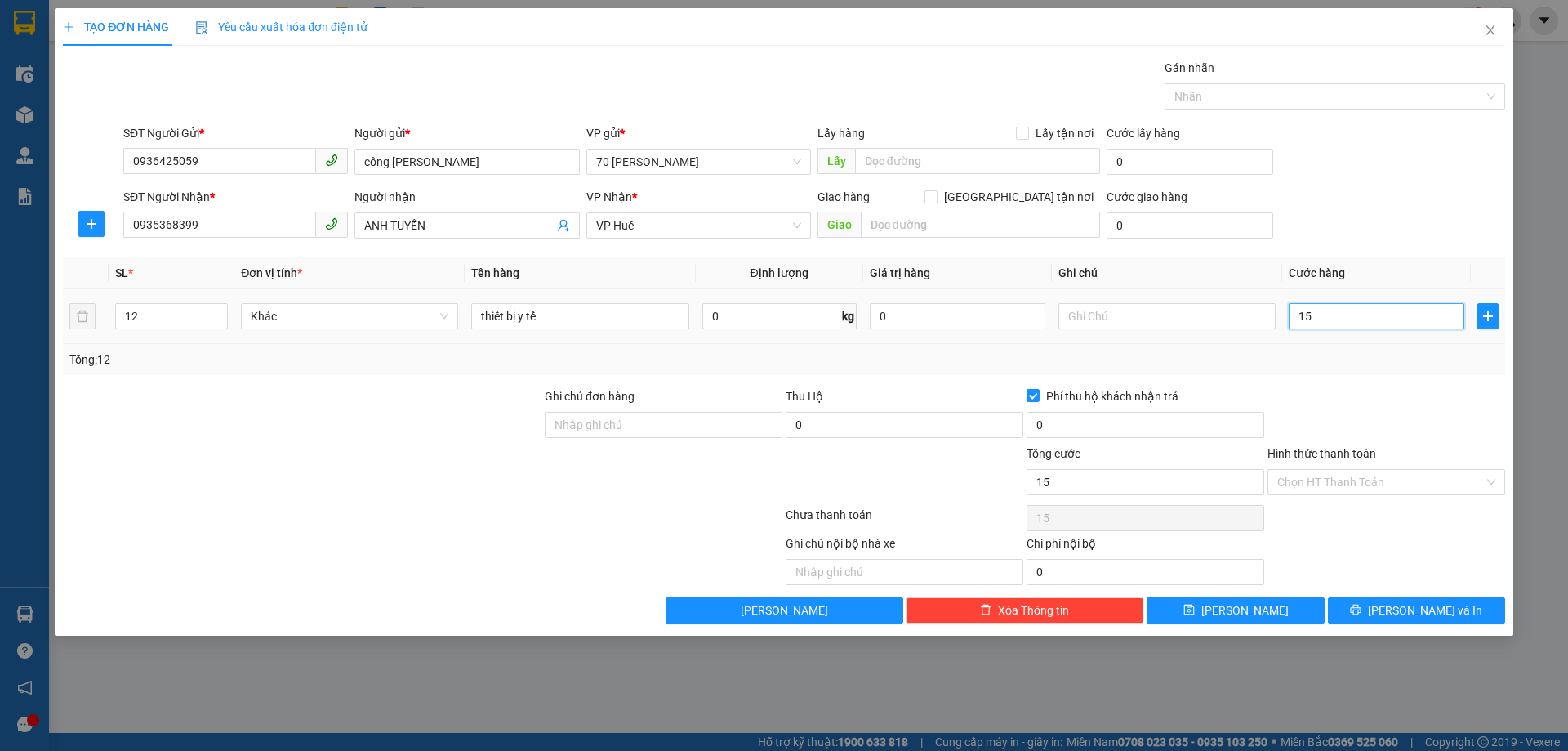
type input "156"
type input "1.560"
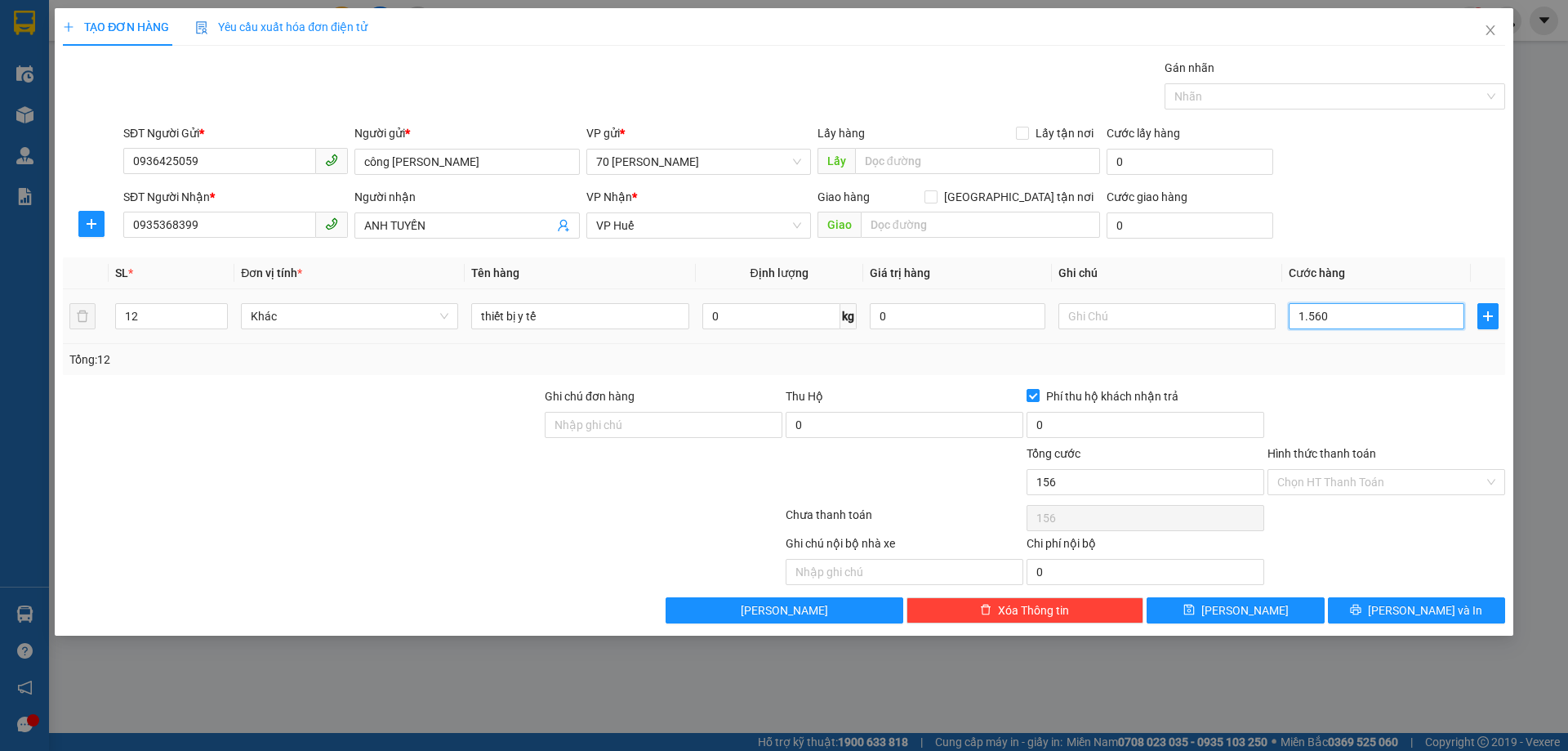
type input "1.560"
type input "15.600"
type input "156.000"
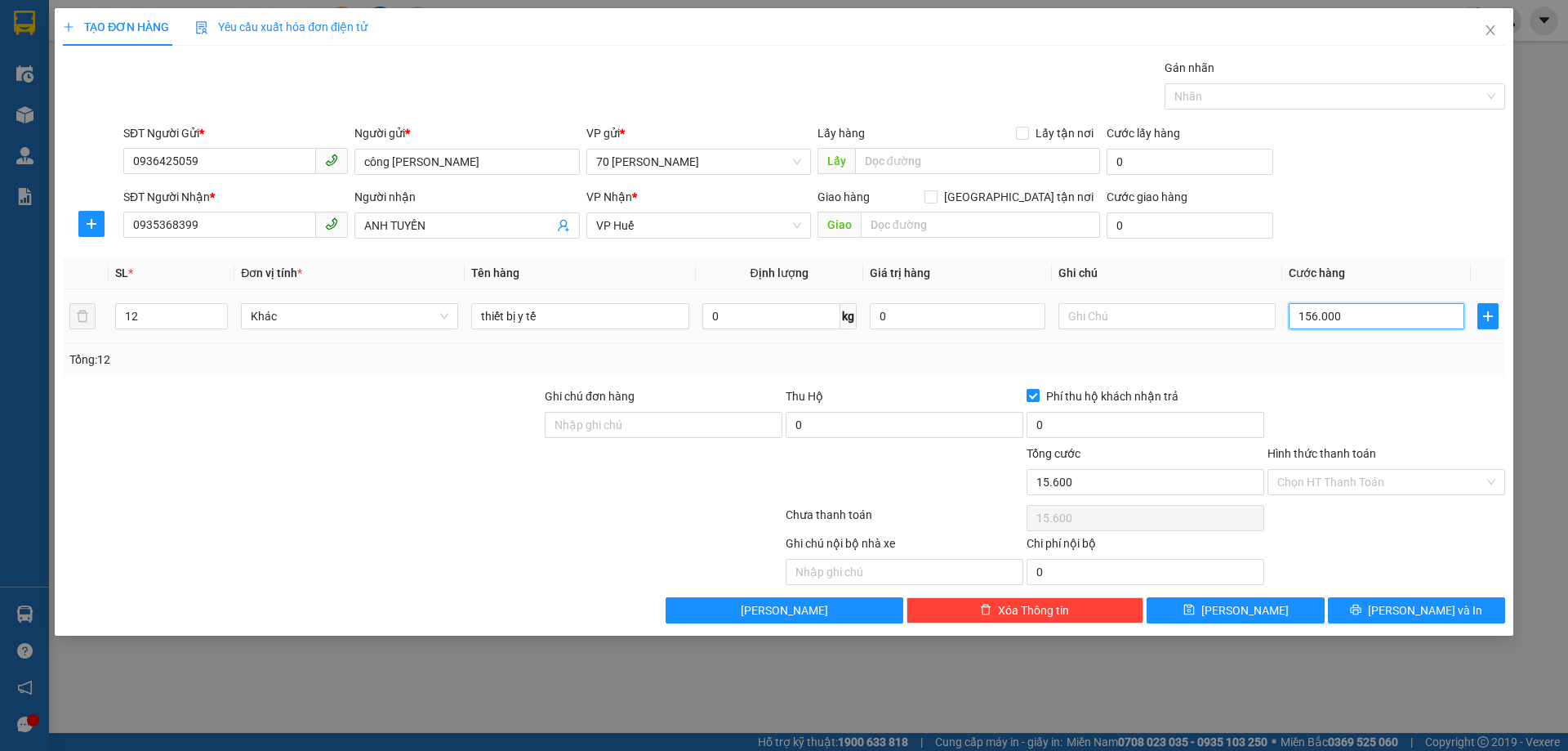
type input "156.000"
type input "1.560.000"
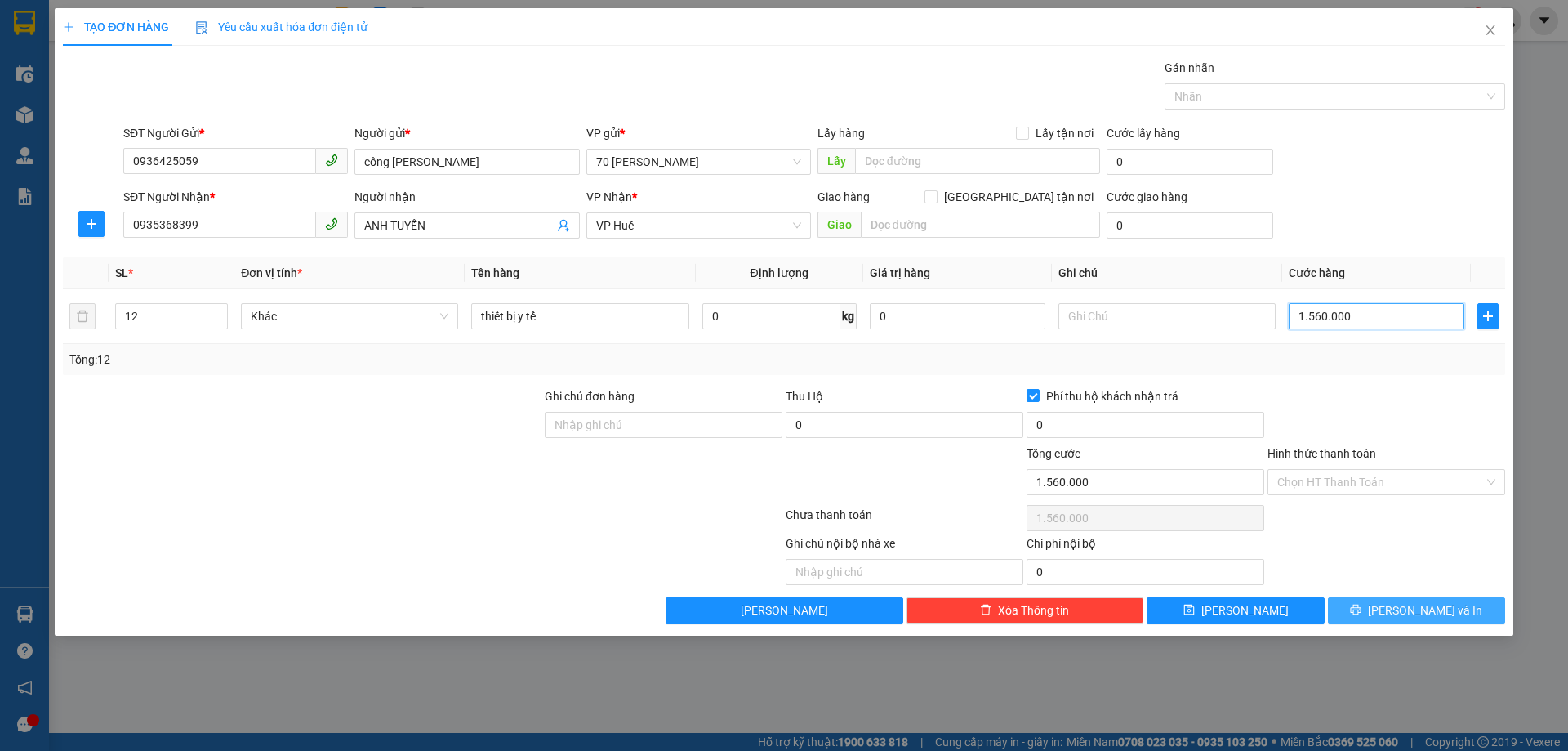
type input "1.560.000"
click at [1410, 609] on span "[PERSON_NAME] và In" at bounding box center [1425, 610] width 114 height 18
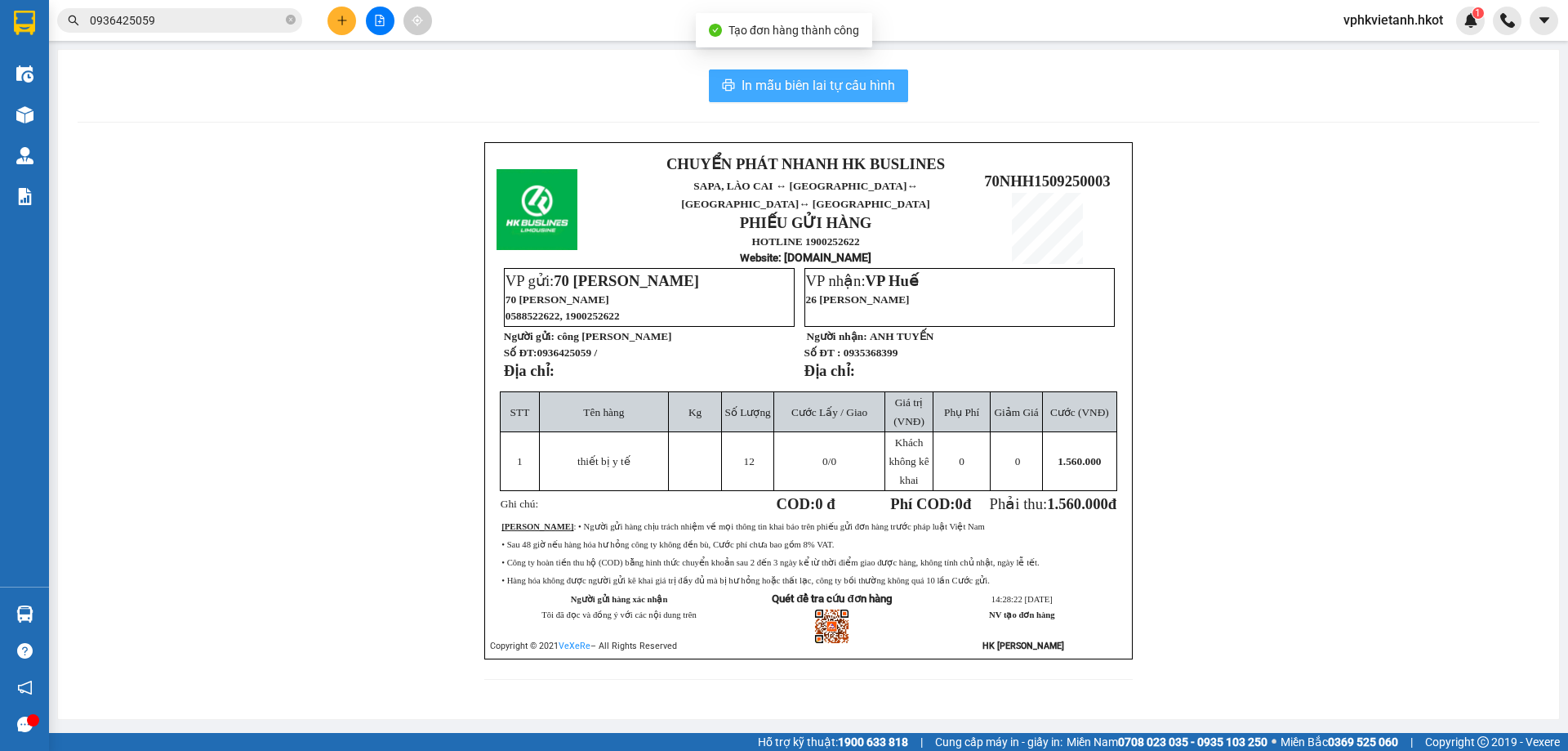
click at [813, 81] on span "In mẫu biên lai tự cấu hình" at bounding box center [819, 85] width 154 height 21
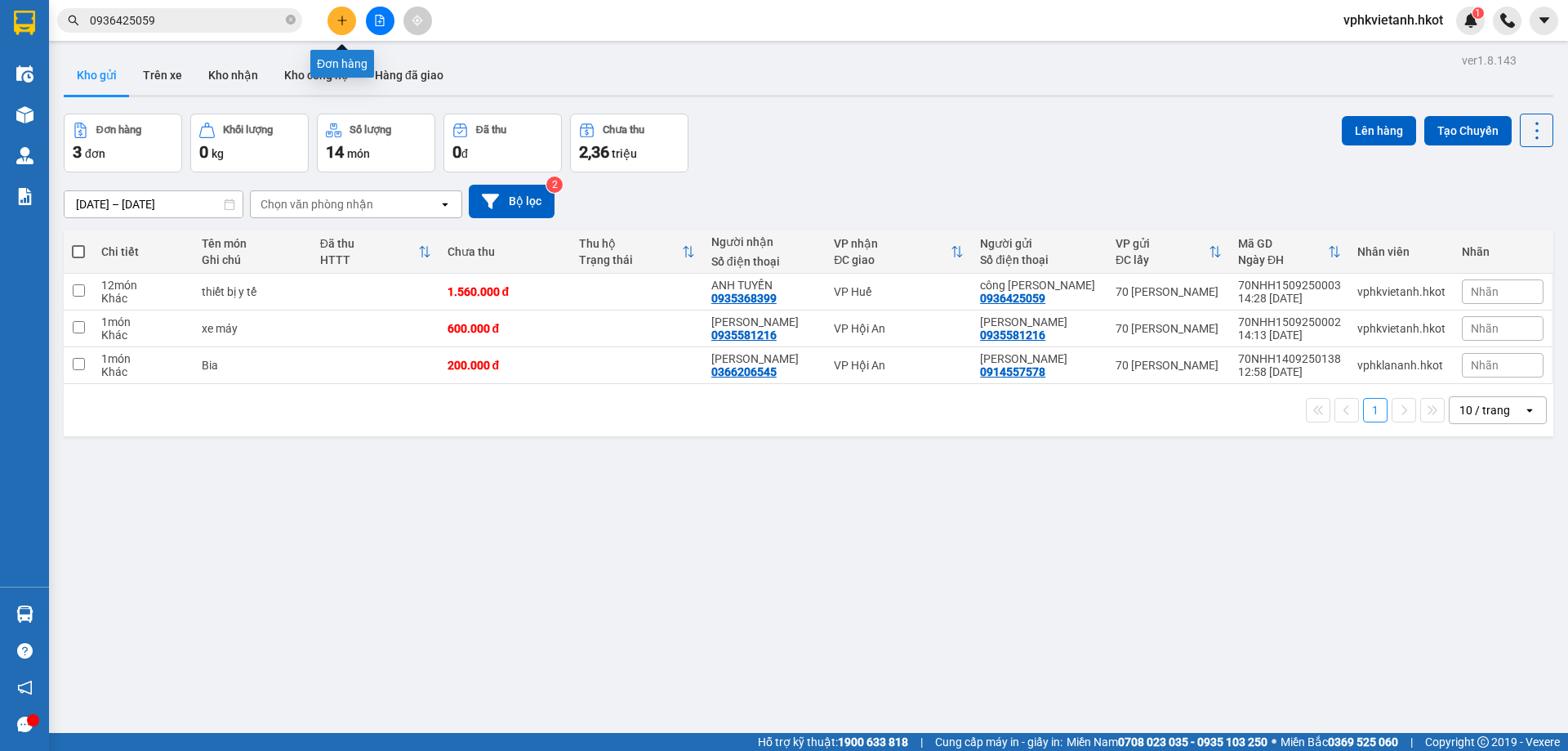
click at [337, 22] on icon "plus" at bounding box center [342, 20] width 12 height 12
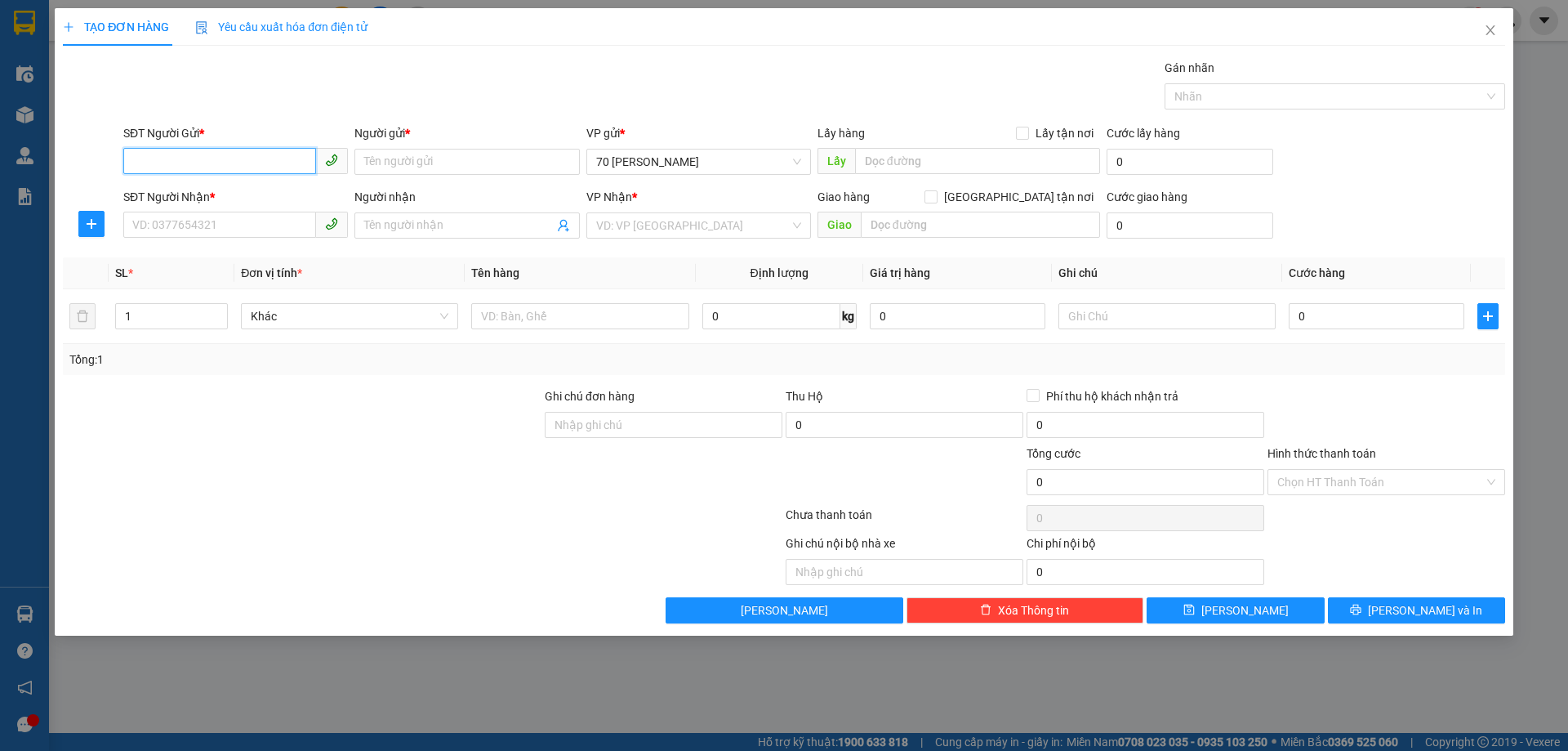
click at [229, 157] on input "SĐT Người Gửi *" at bounding box center [219, 160] width 193 height 26
click at [223, 164] on input "SĐT Người Gửi *" at bounding box center [219, 160] width 193 height 26
paste input "0905361962"
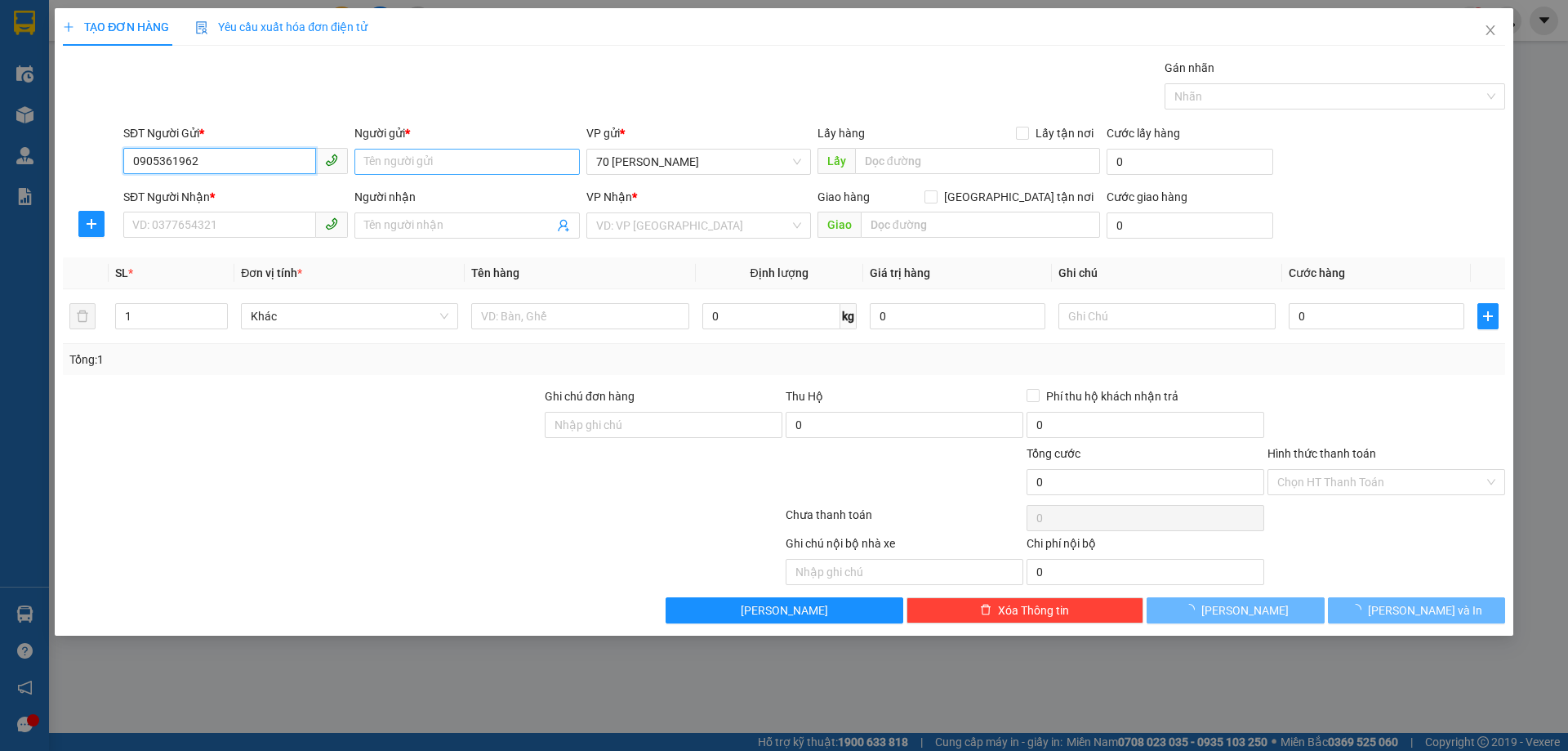
type input "0905361962"
click at [437, 156] on input "Người gửi *" at bounding box center [467, 161] width 224 height 26
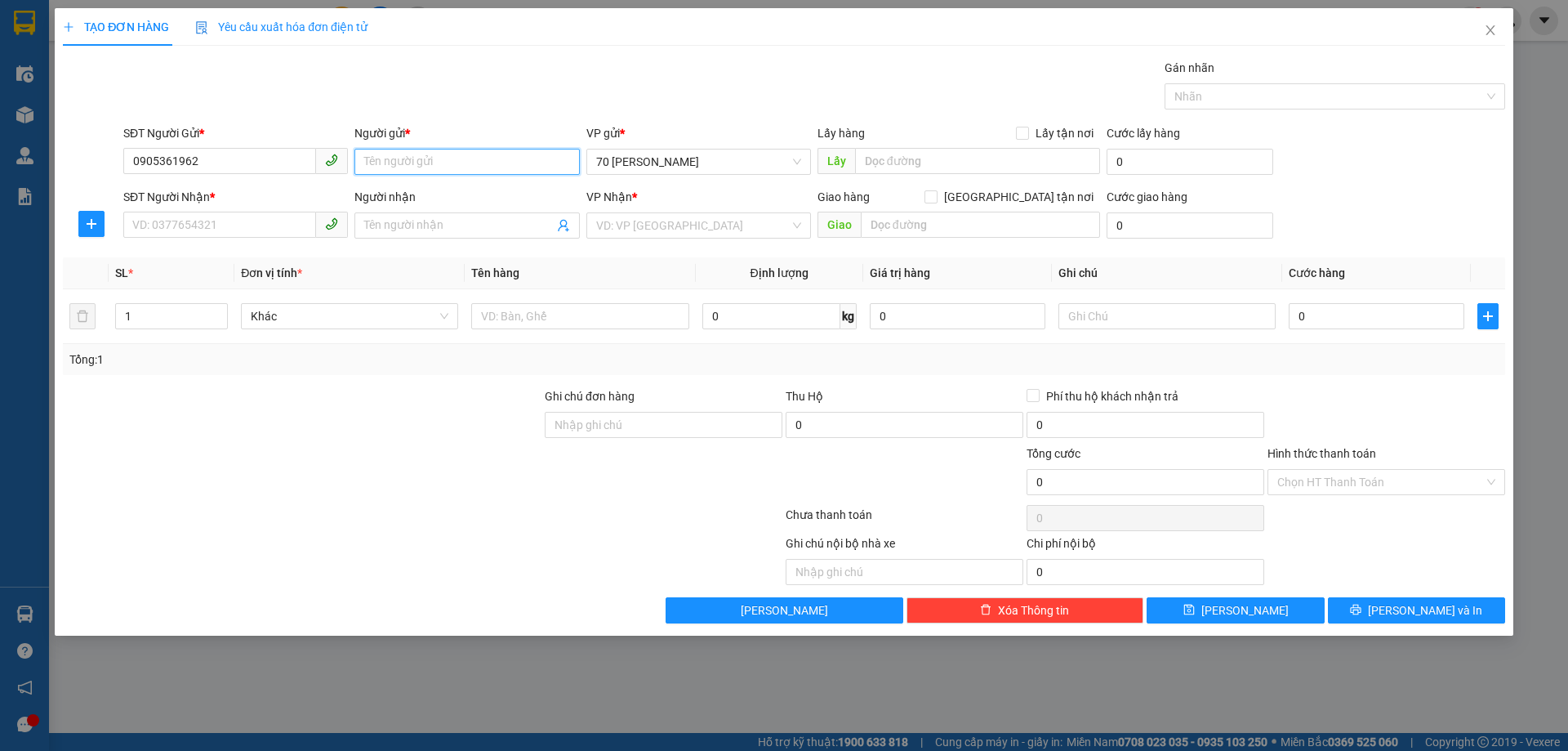
type input "D"
type input "[PERSON_NAME]"
click at [243, 223] on input "SĐT Người Nhận *" at bounding box center [219, 224] width 193 height 26
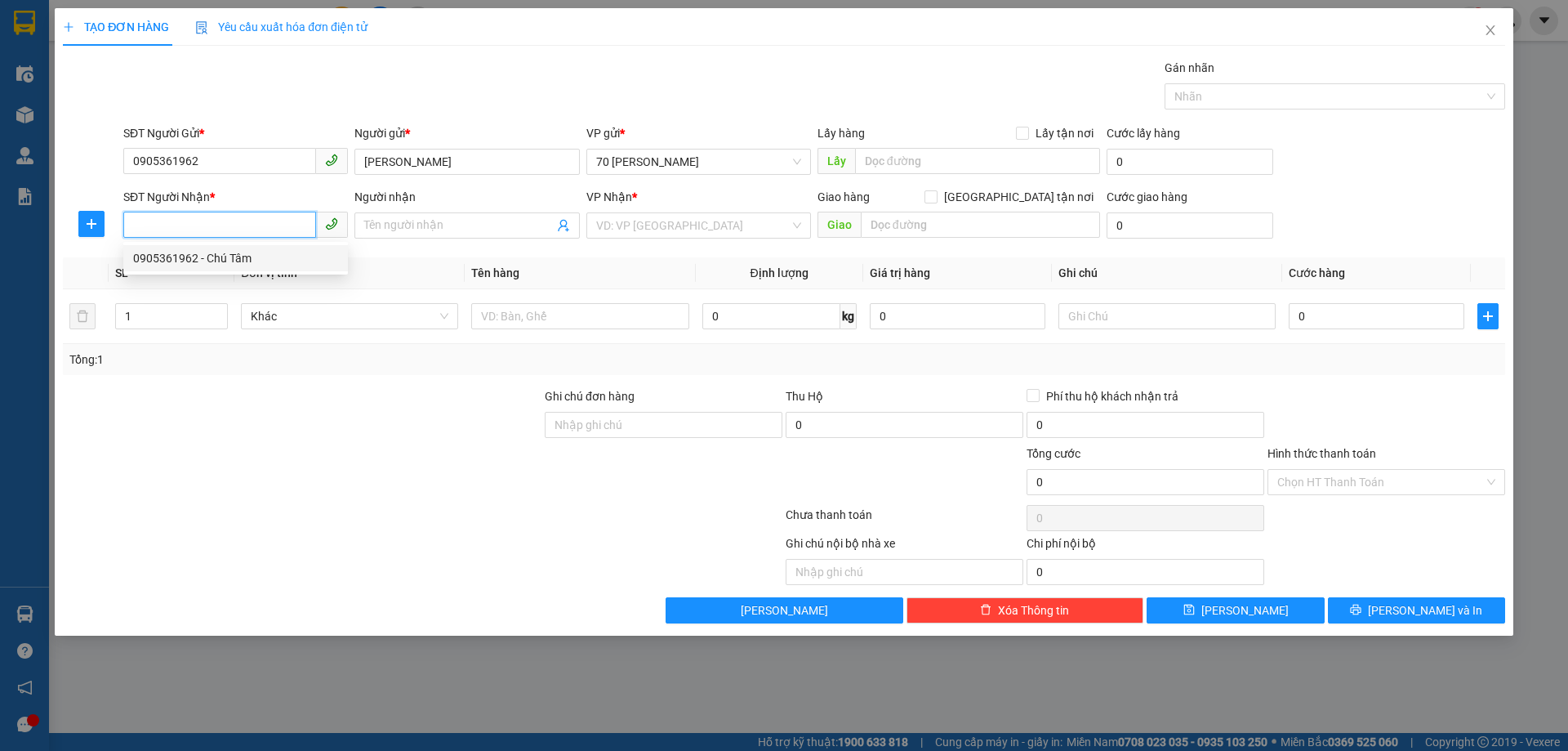
paste input "0905361962"
type input "0905361962"
click at [260, 261] on div "0905361962 - Chú Tâm" at bounding box center [235, 258] width 205 height 18
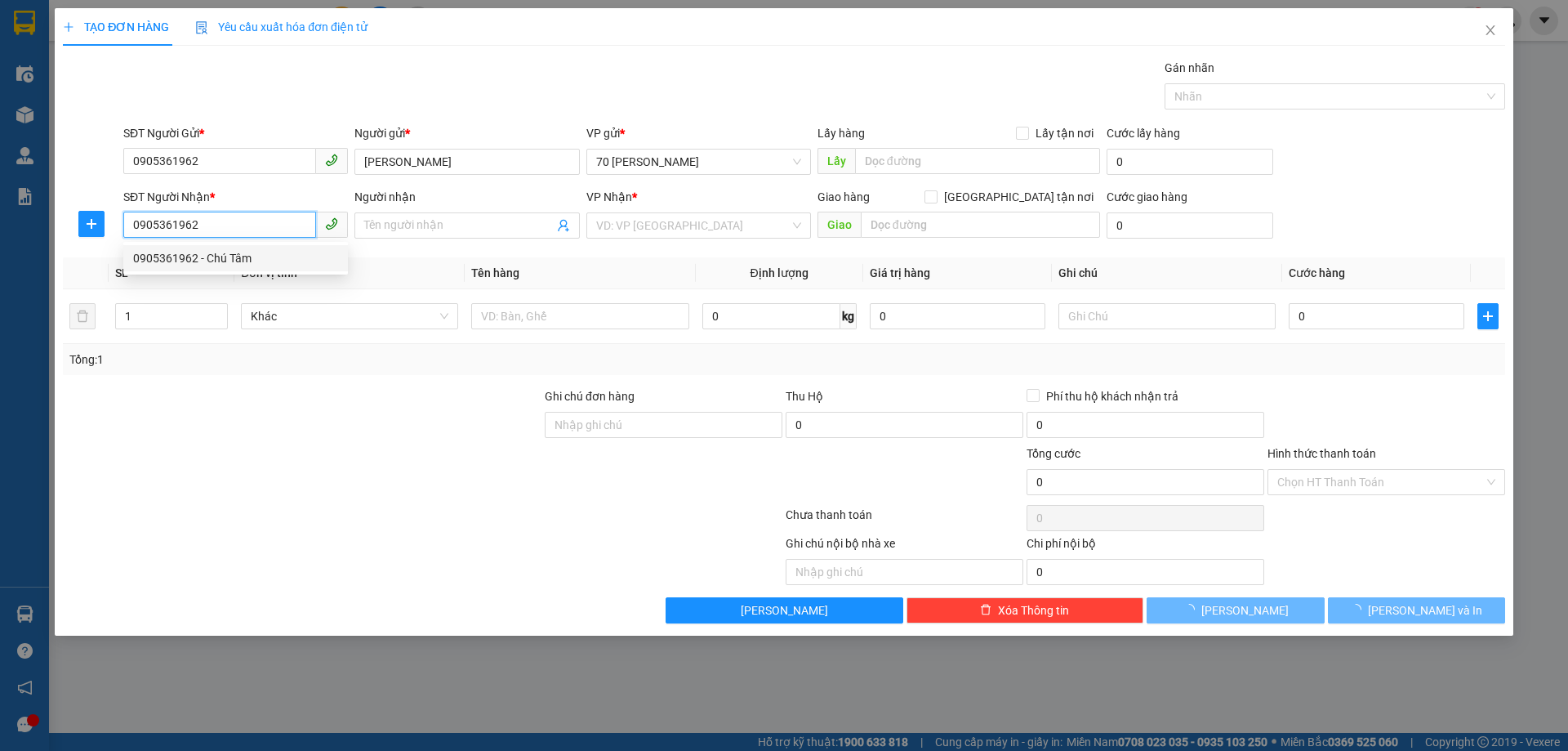
type input "Chú Tâm"
type input "Xe máy đi cùng code PH9492"
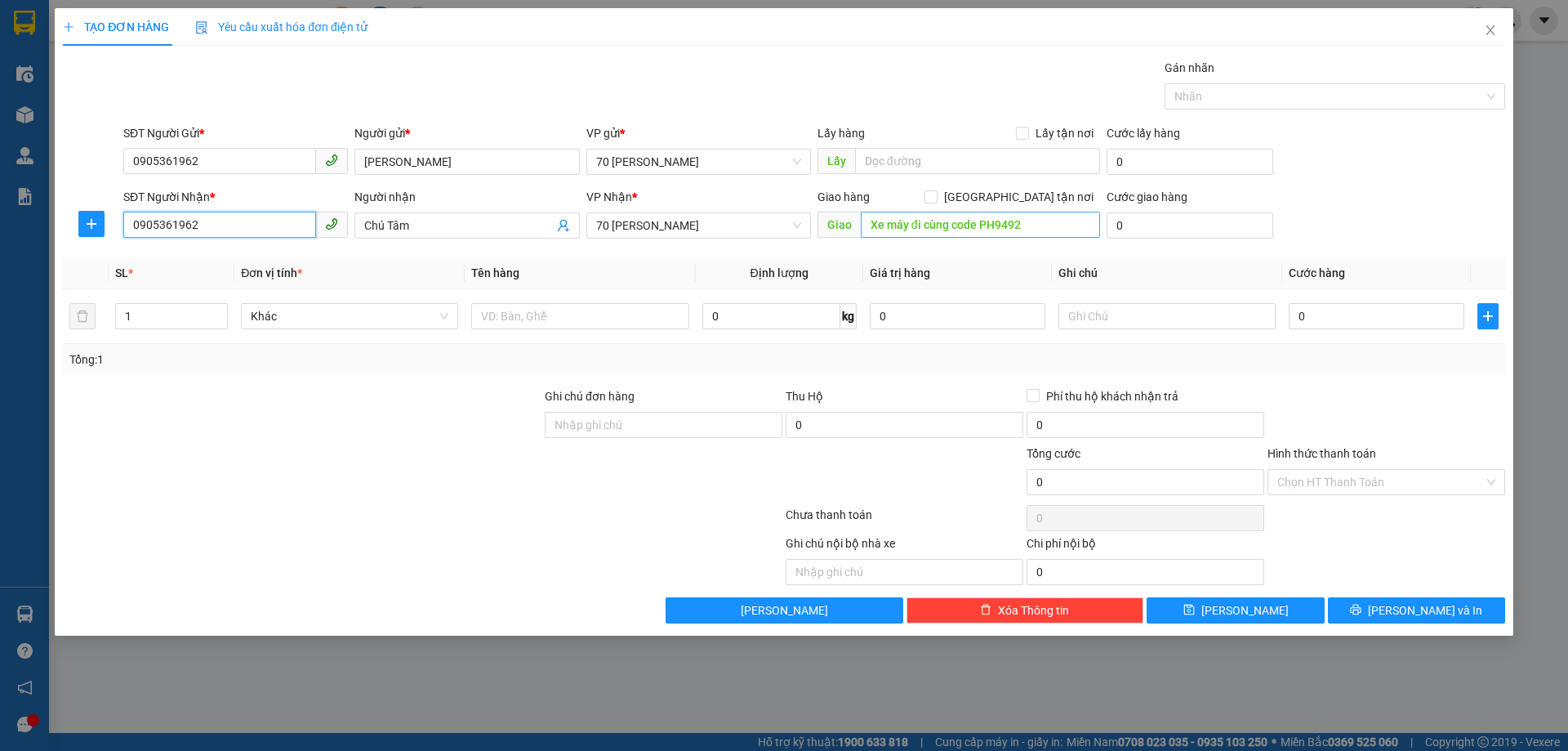
type input "0905361962"
type input "0"
click at [929, 223] on input "text" at bounding box center [980, 224] width 239 height 26
type input "X"
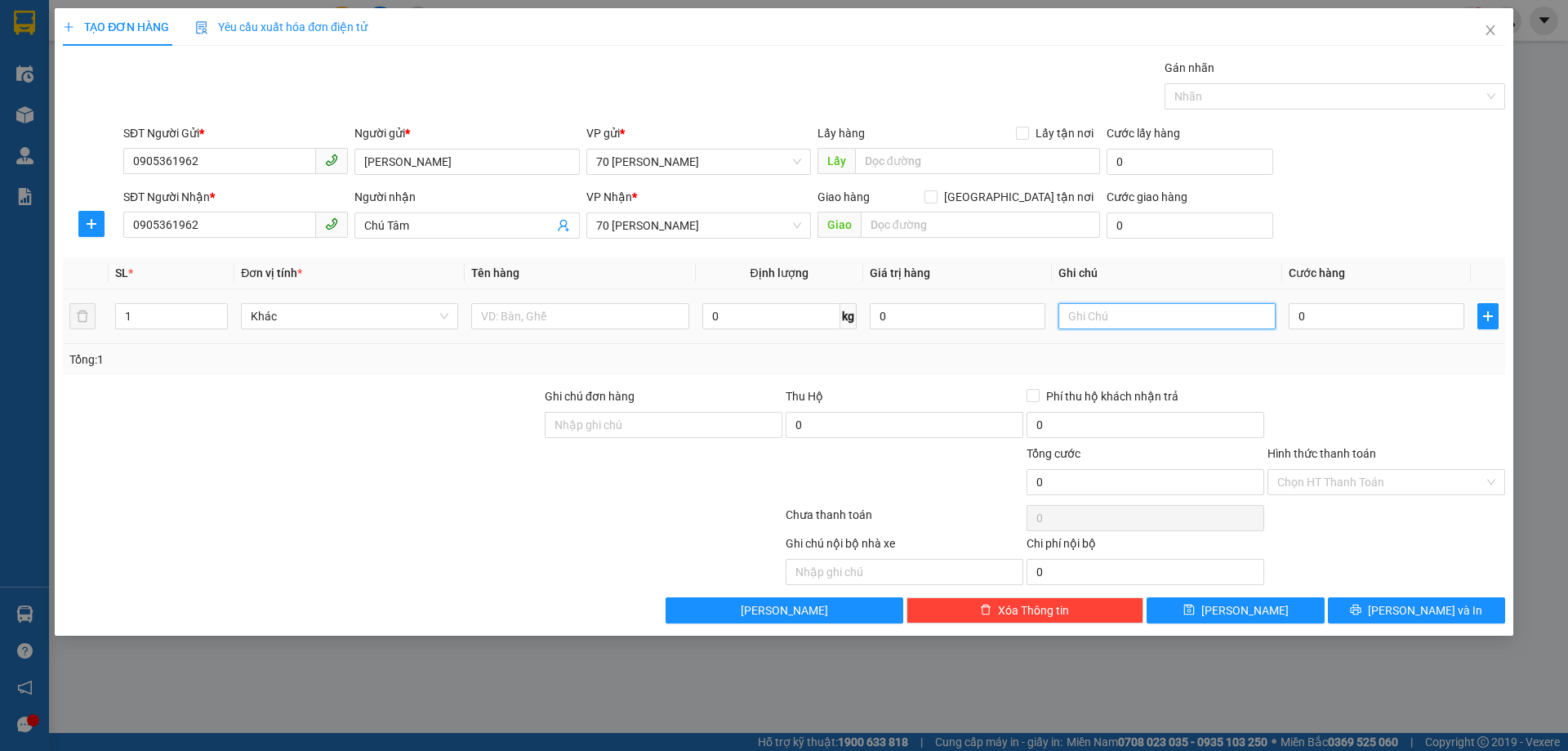
click at [1138, 315] on input "text" at bounding box center [1167, 316] width 217 height 26
paste input "DB3LUZ"
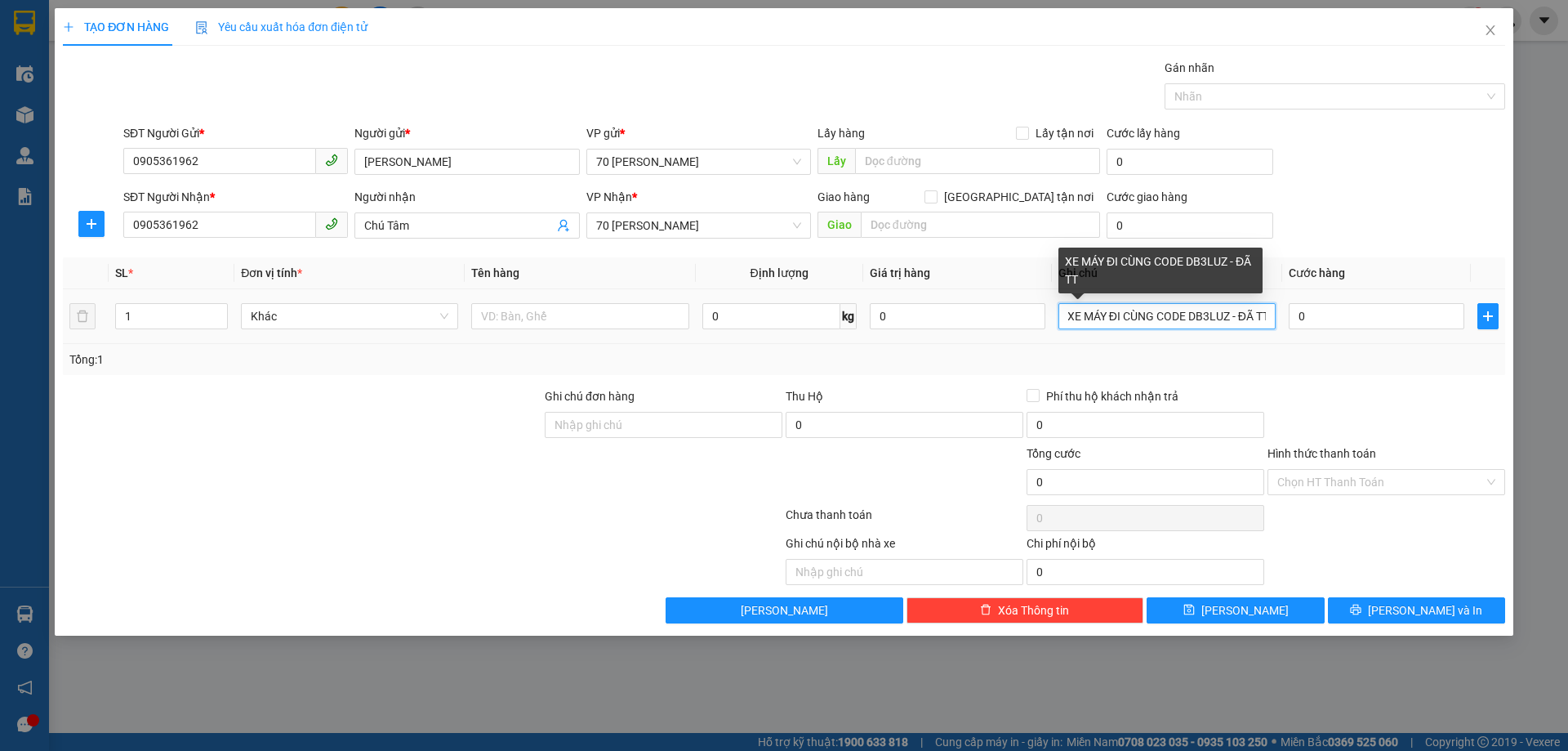
scroll to position [0, 6]
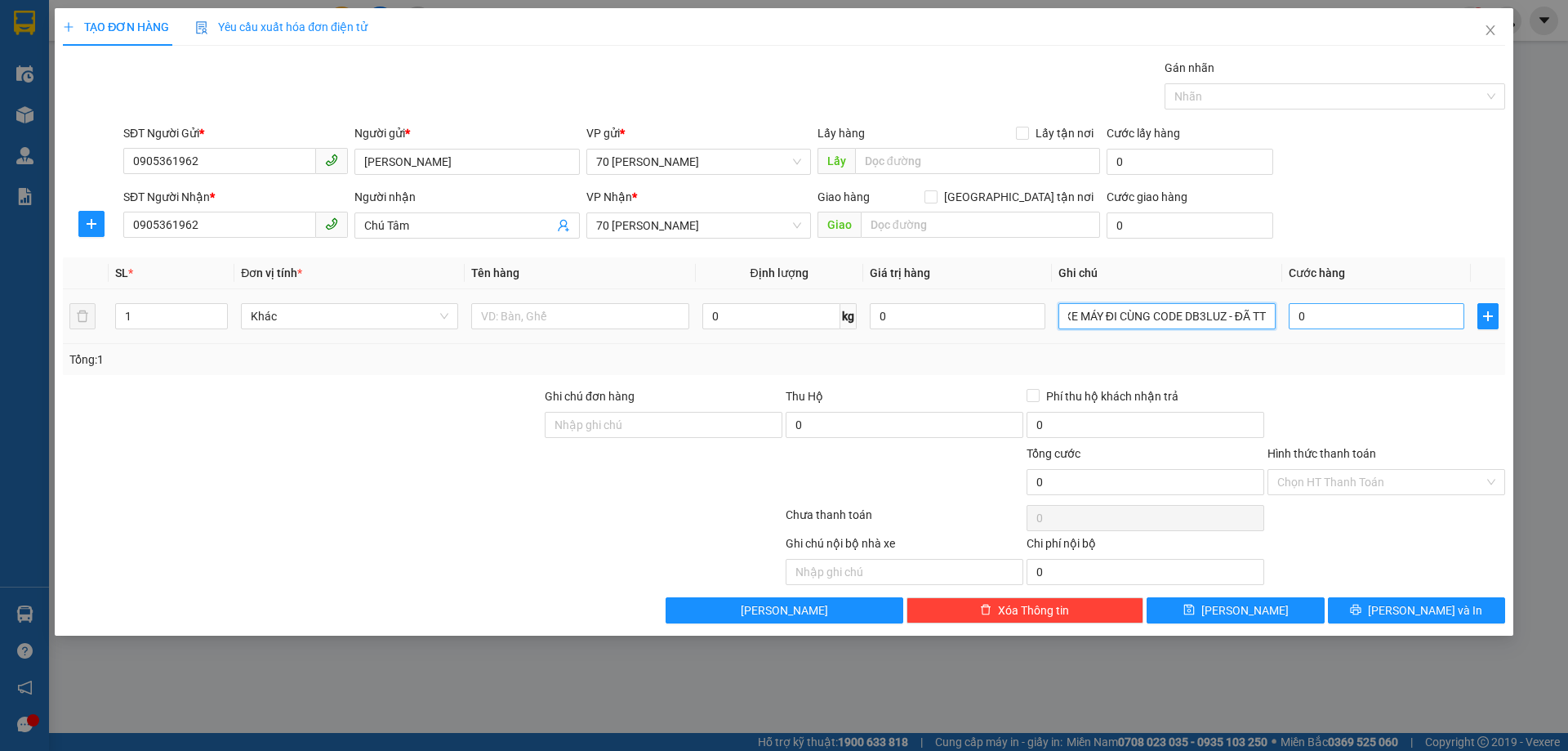
type input "XE MÁY ĐI CÙNG CODE DB3LUZ - ĐÃ TT"
click at [1362, 319] on input "0" at bounding box center [1376, 316] width 176 height 26
type input "5"
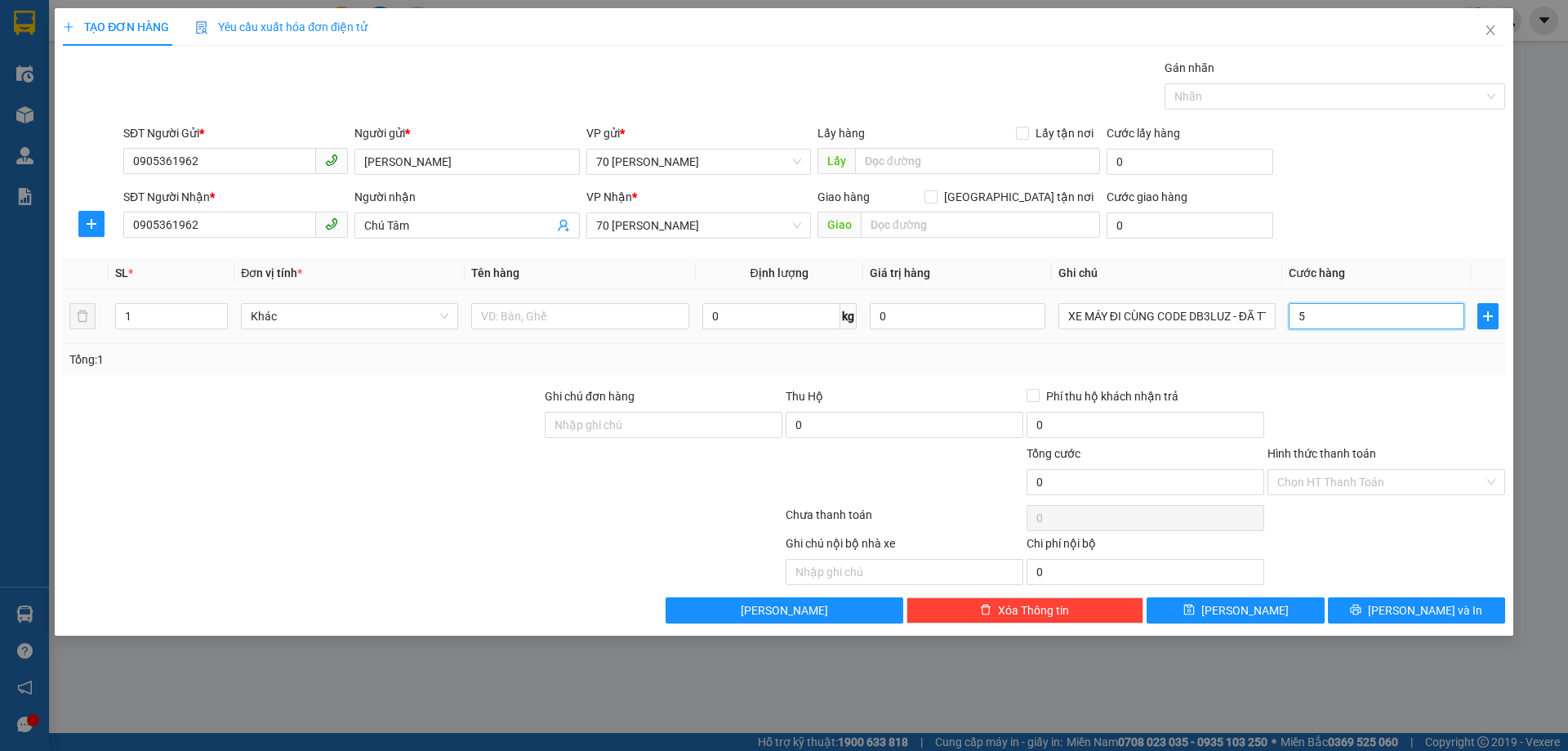
type input "5"
type input "50"
type input "500"
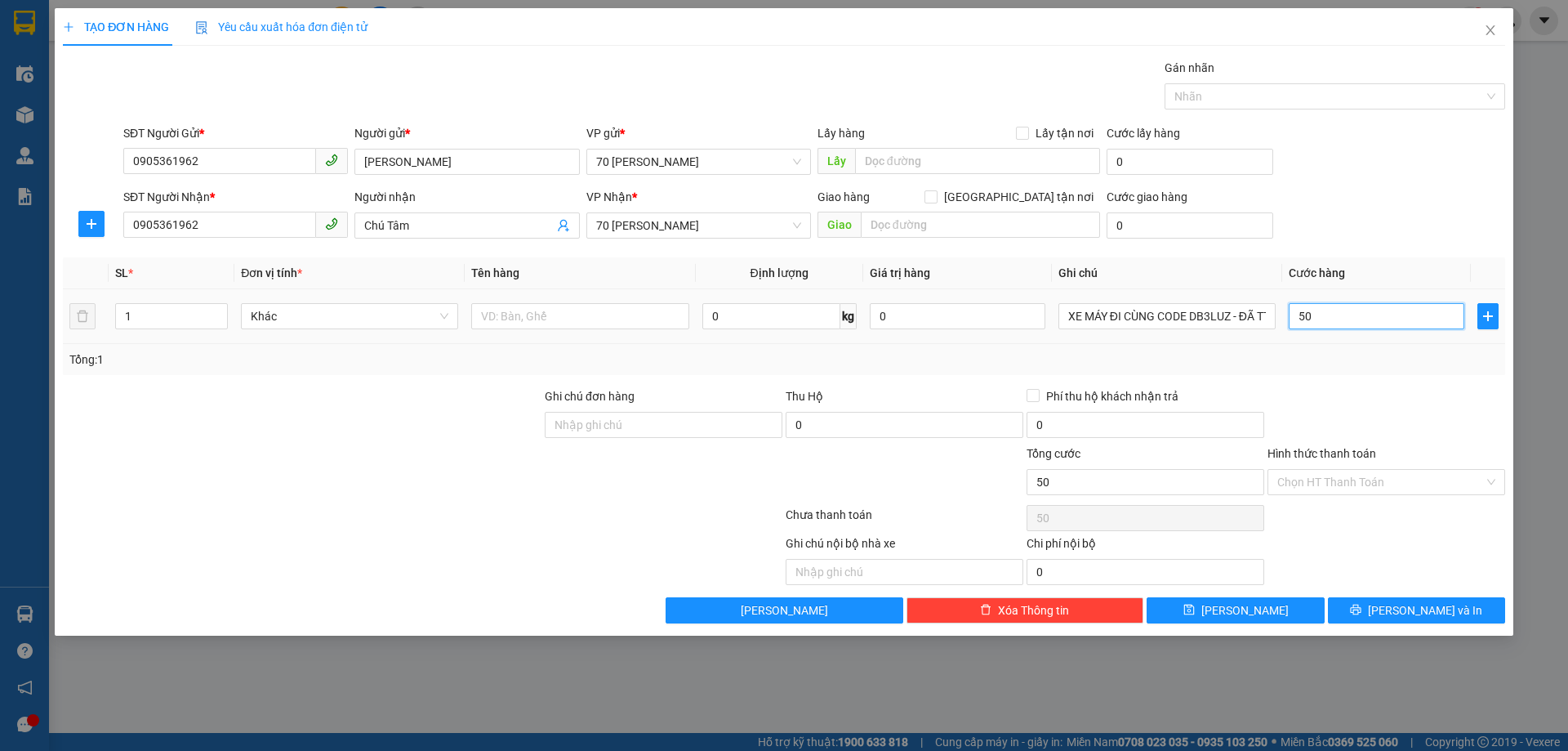
type input "500"
type input "5.000"
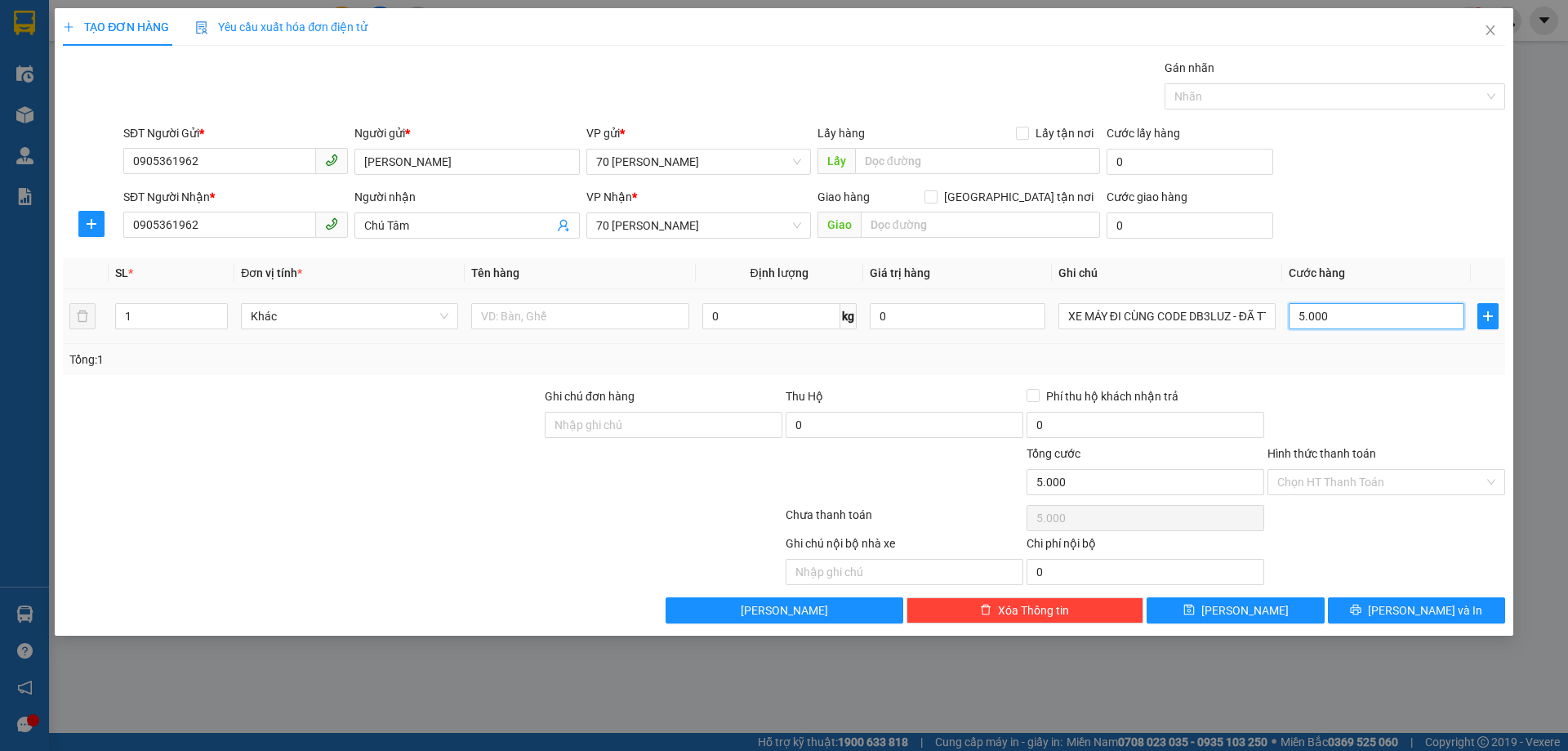
type input "50.000"
type input "500.000"
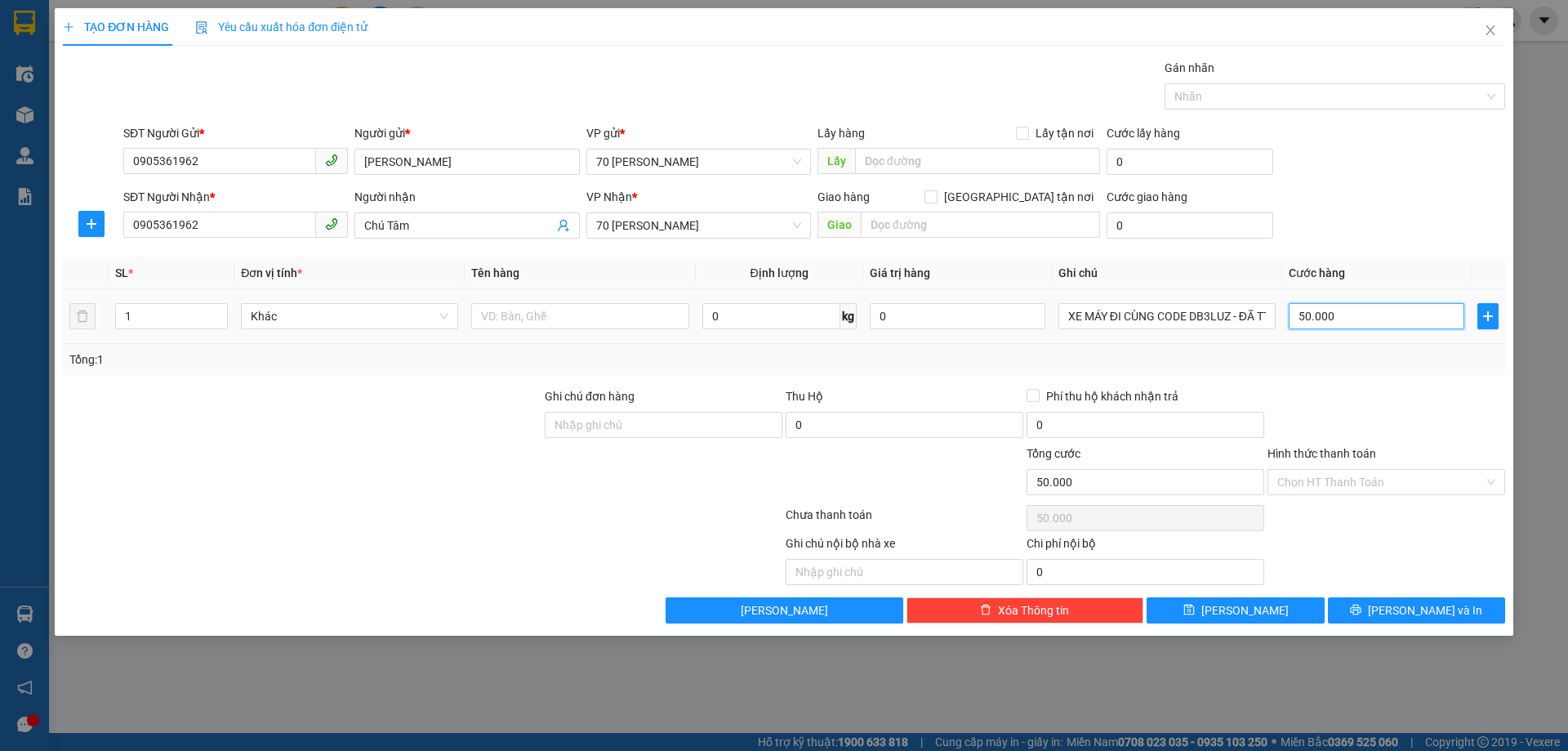
type input "500.000"
click at [1221, 377] on div "Transit Pickup Surcharge Ids Transit Deliver Surcharge Ids Transit Deliver Surc…" at bounding box center [784, 341] width 1442 height 565
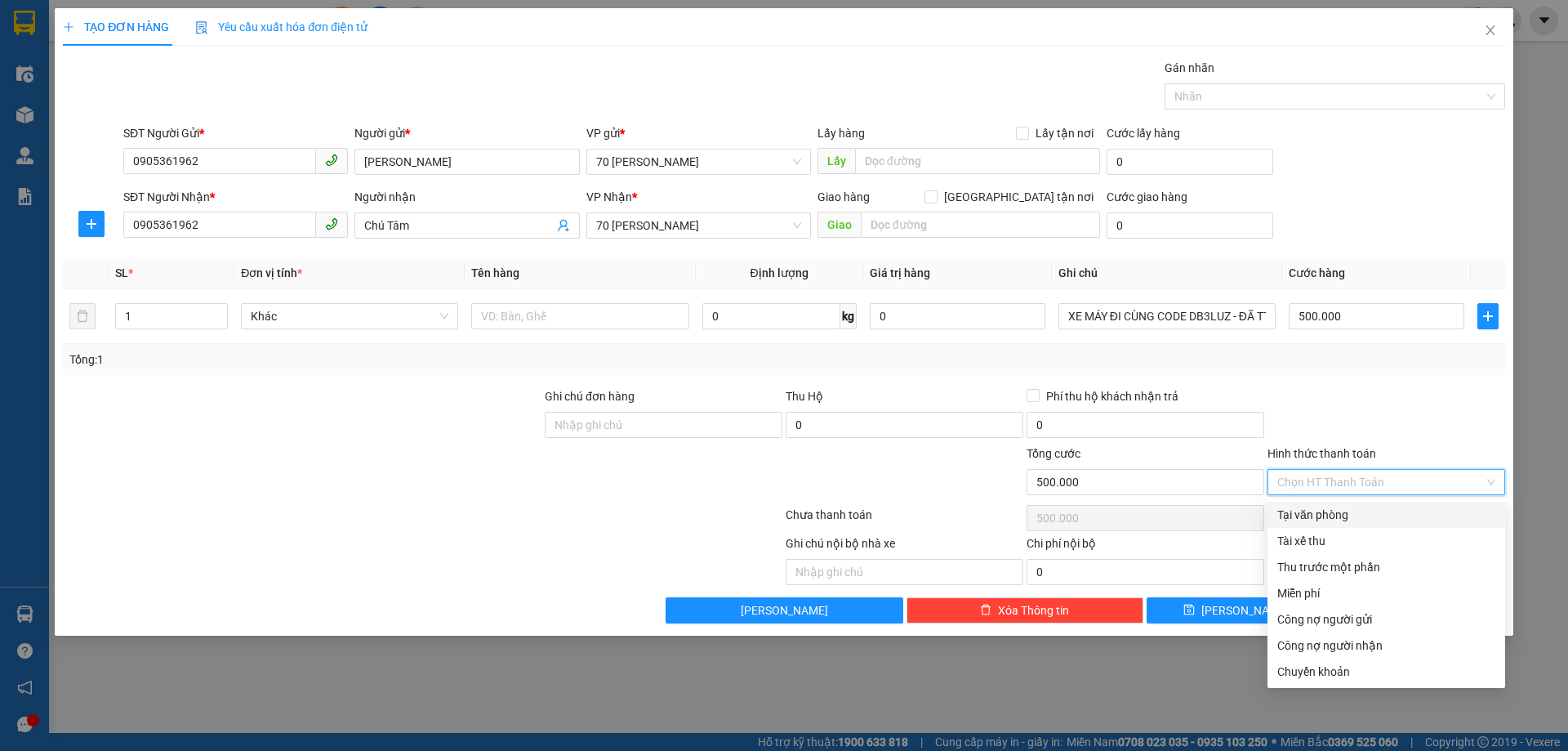
click at [1331, 475] on input "Hình thức thanh toán" at bounding box center [1381, 481] width 206 height 24
click at [1310, 513] on div "Tại văn phòng" at bounding box center [1386, 515] width 218 height 18
type input "0"
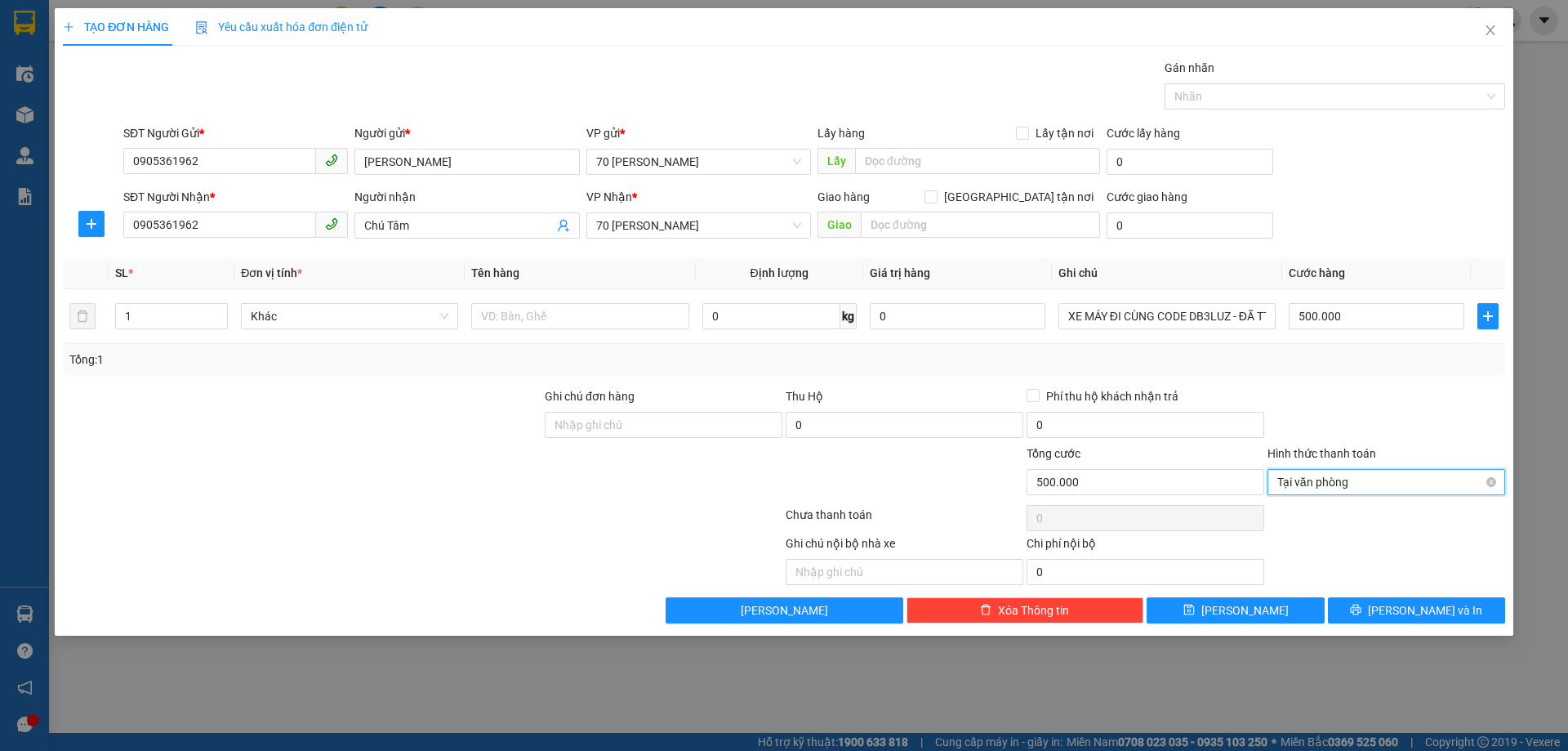
click at [1331, 480] on span "Tại văn phòng" at bounding box center [1386, 481] width 218 height 24
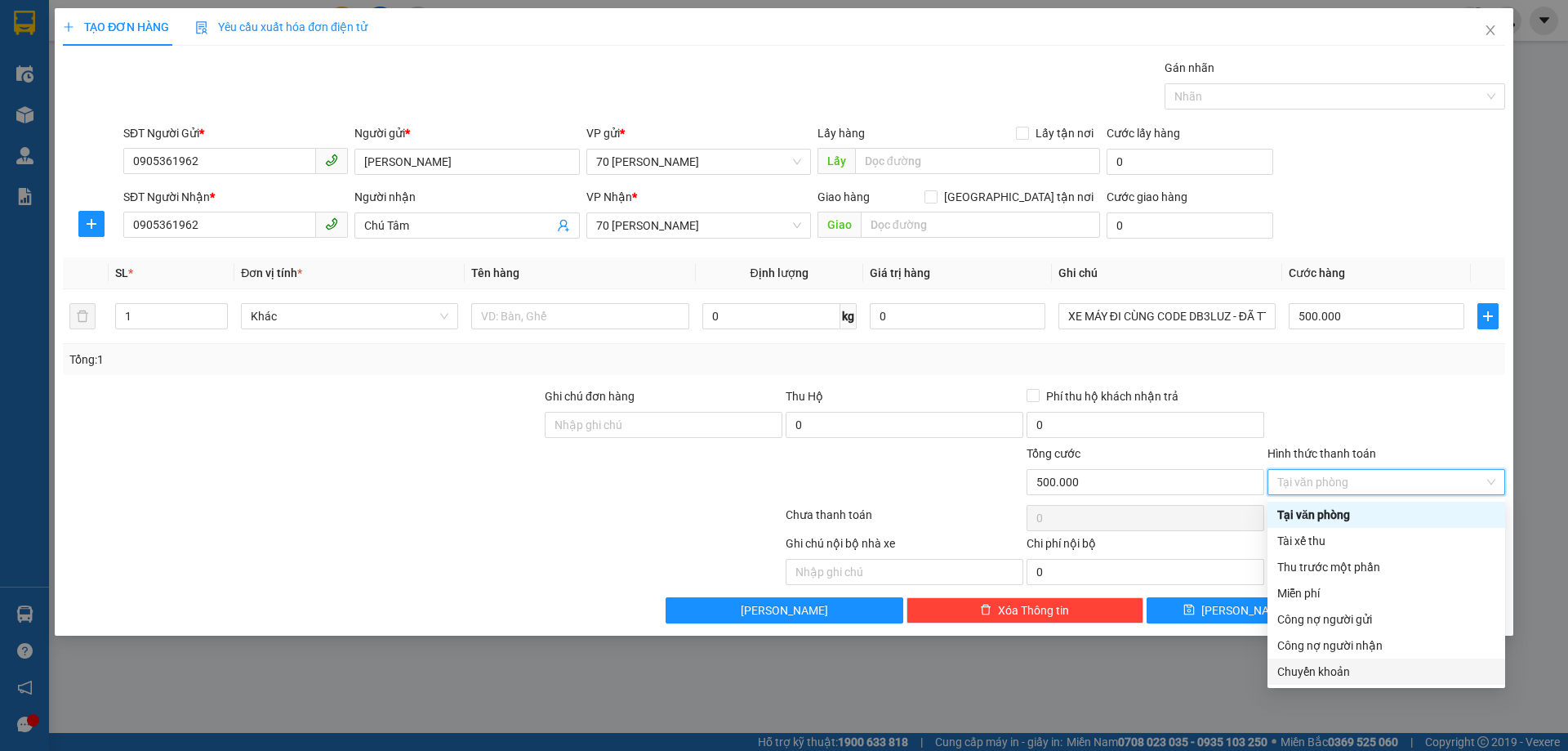
click at [1338, 673] on div "Chuyển khoản" at bounding box center [1386, 671] width 218 height 18
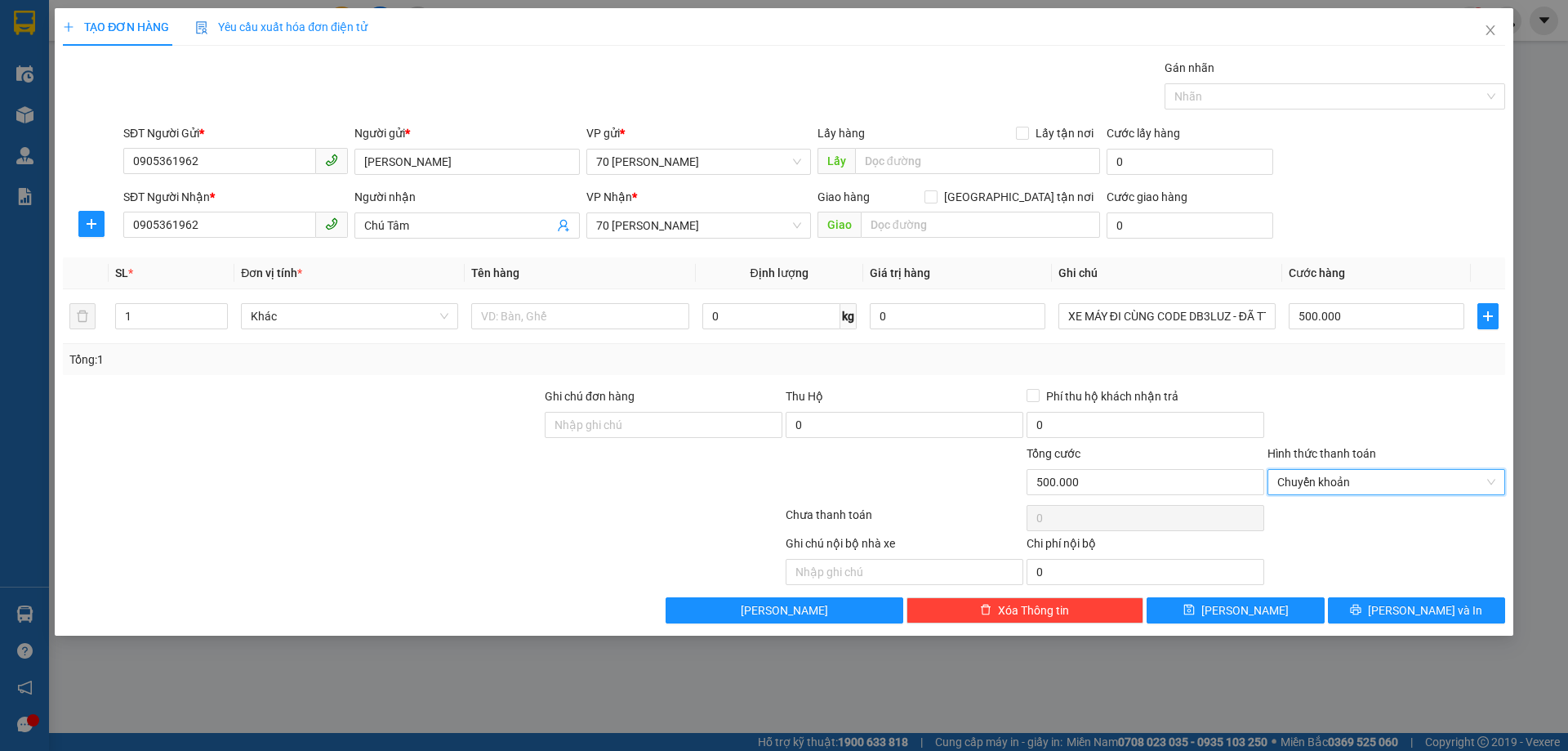
drag, startPoint x: 1360, startPoint y: 385, endPoint x: 1344, endPoint y: 456, distance: 72.8
click at [1360, 385] on div "Transit Pickup Surcharge Ids Transit Deliver Surcharge Ids Transit Deliver Surc…" at bounding box center [784, 341] width 1442 height 565
drag, startPoint x: 1356, startPoint y: 482, endPoint x: 1316, endPoint y: 499, distance: 43.5
click at [1355, 482] on span "Chuyển khoản" at bounding box center [1386, 481] width 218 height 24
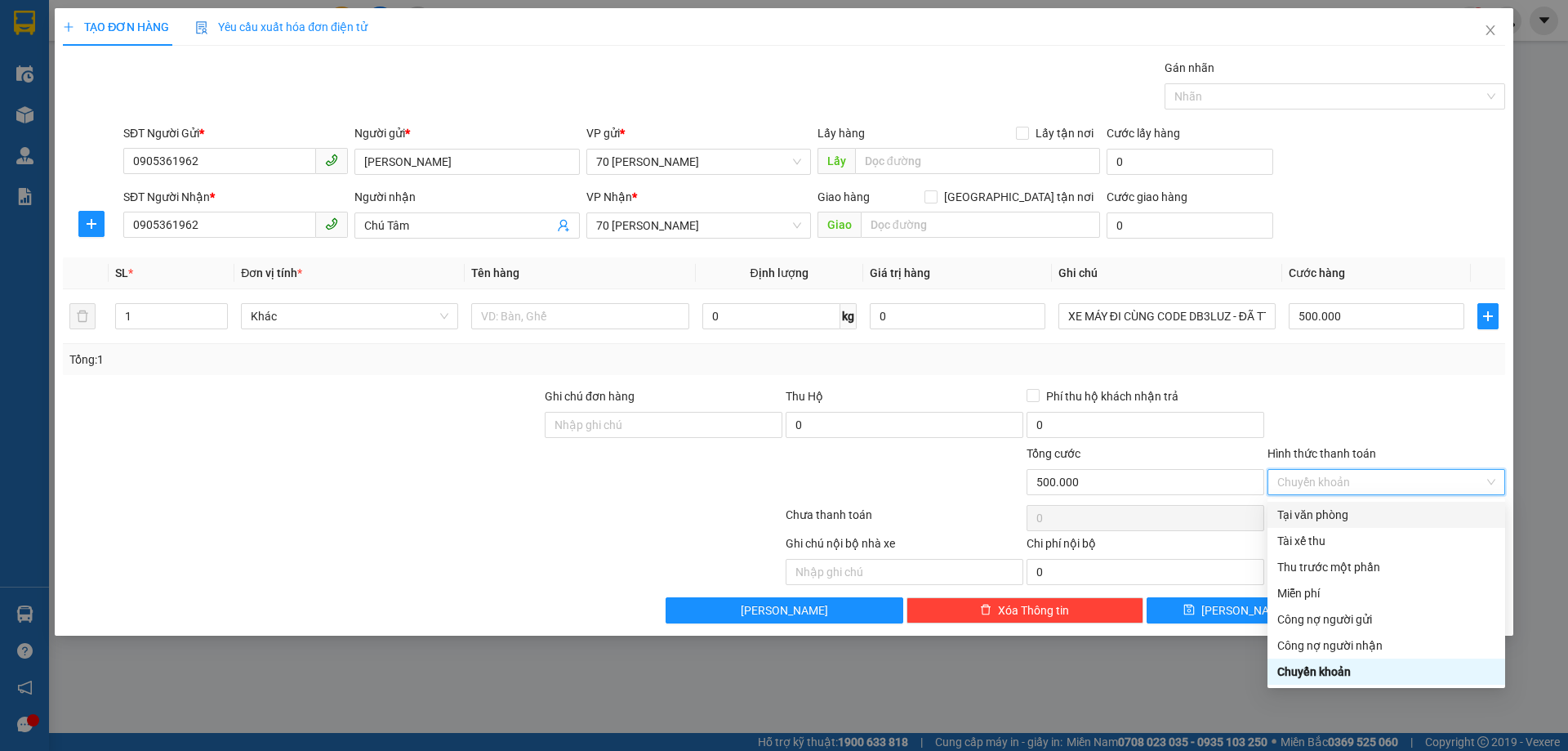
click at [1316, 523] on div "Tại văn phòng" at bounding box center [1386, 515] width 218 height 18
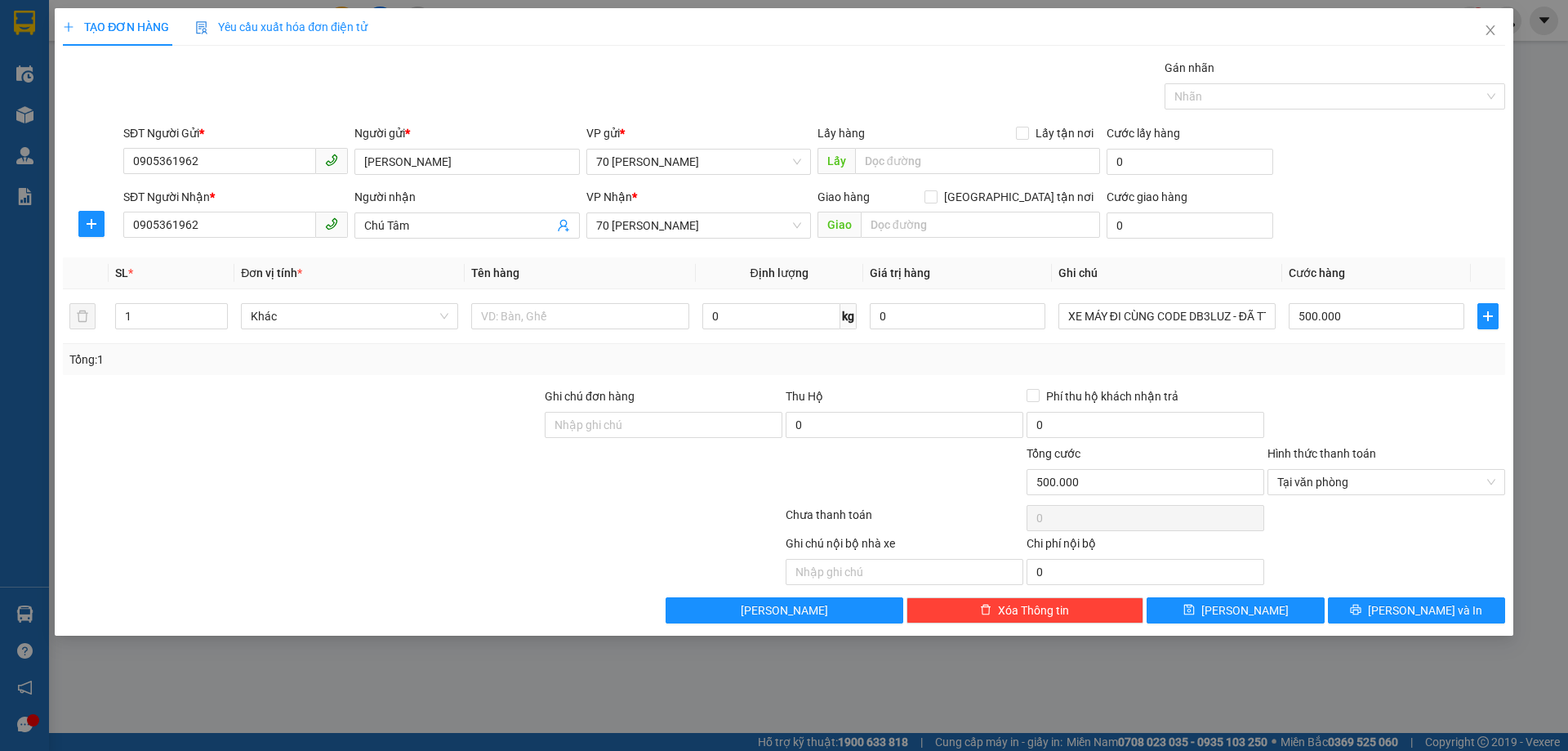
click at [1332, 426] on div at bounding box center [1386, 415] width 241 height 57
click at [306, 324] on span "Khác" at bounding box center [349, 316] width 197 height 24
click at [536, 320] on input "text" at bounding box center [580, 316] width 217 height 26
type input "XE MÁY"
click at [778, 320] on input "0" at bounding box center [771, 316] width 138 height 26
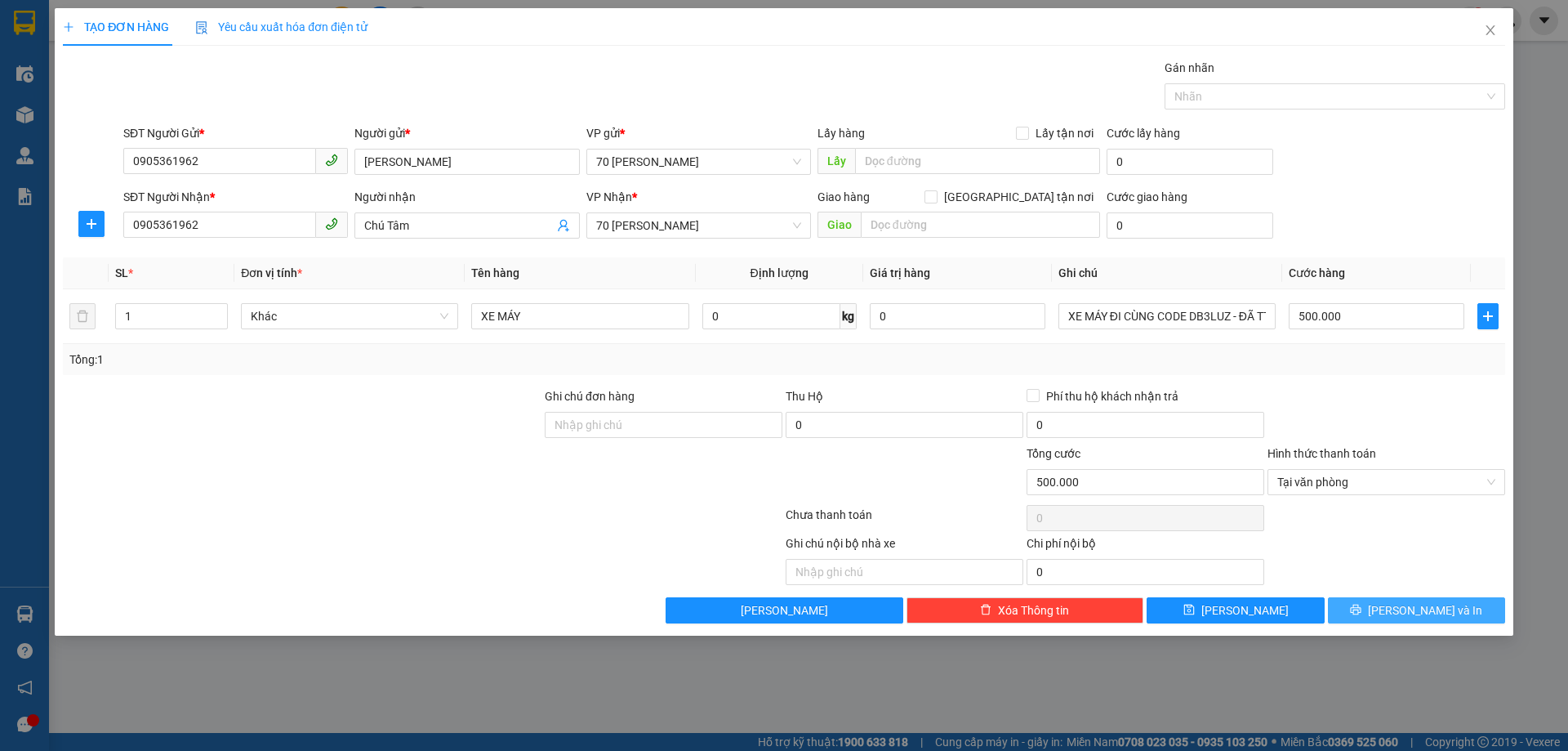
click at [1413, 611] on span "[PERSON_NAME] và In" at bounding box center [1425, 610] width 114 height 18
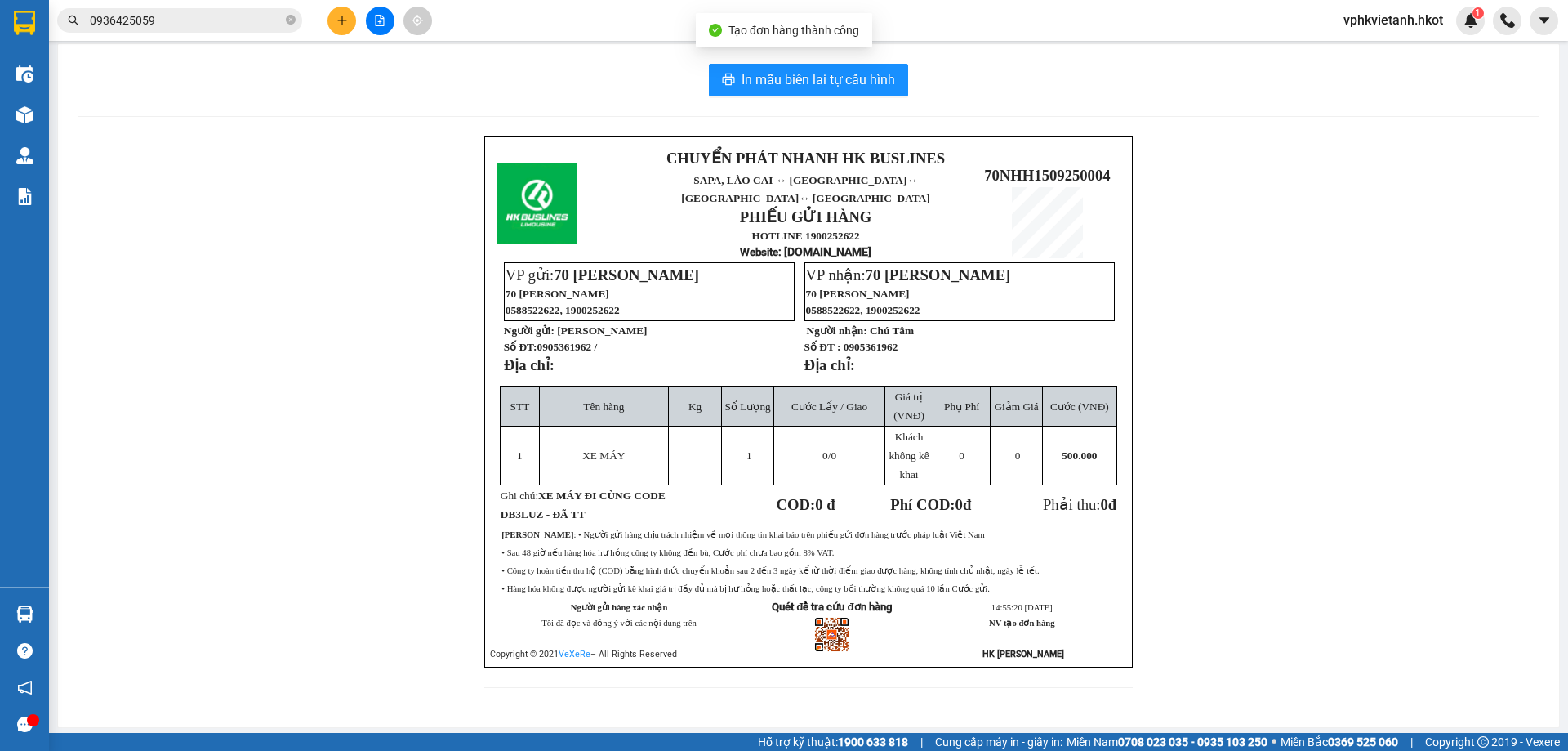
scroll to position [7, 0]
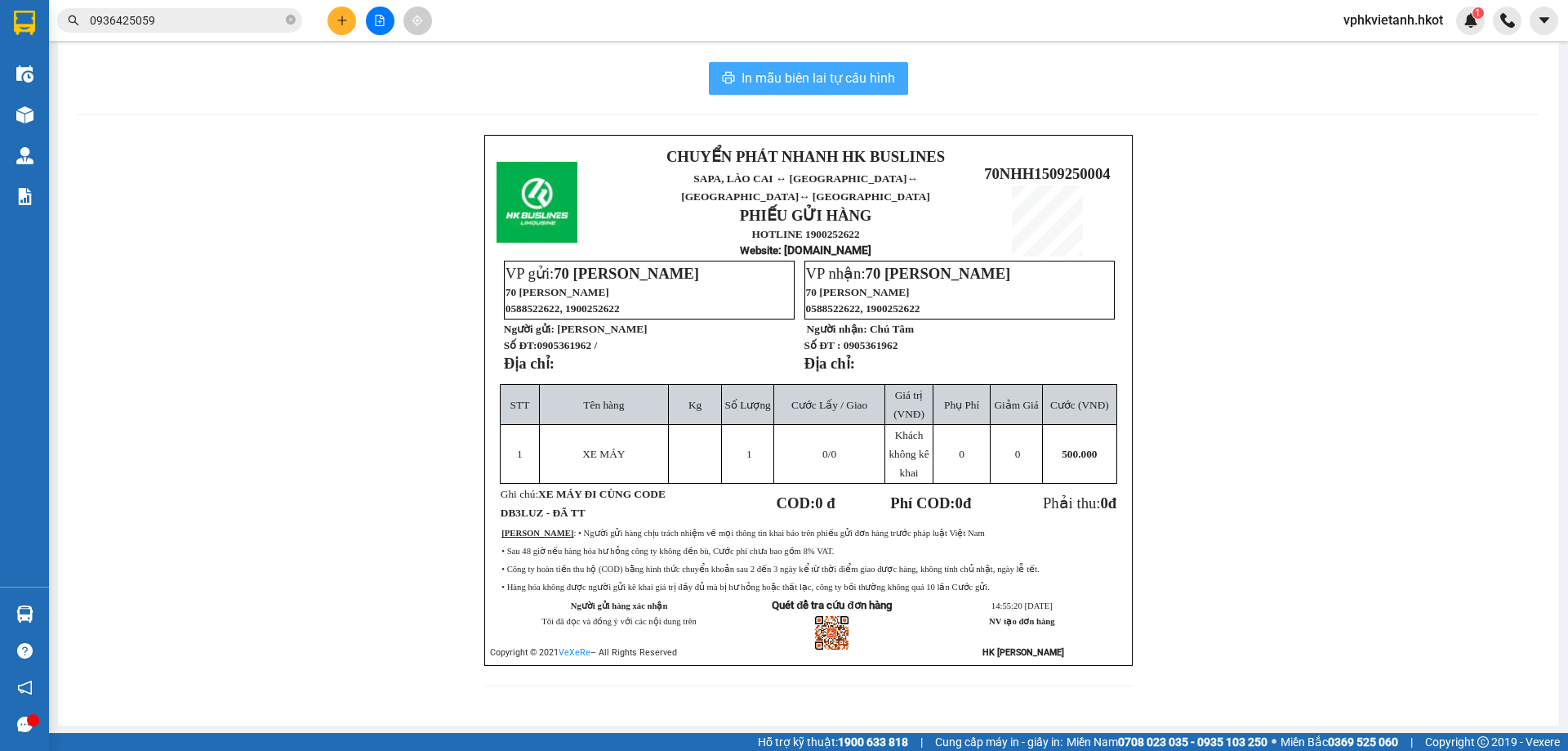
click at [805, 83] on span "In mẫu biên lai tự cấu hình" at bounding box center [819, 78] width 154 height 21
